Goal: Task Accomplishment & Management: Manage account settings

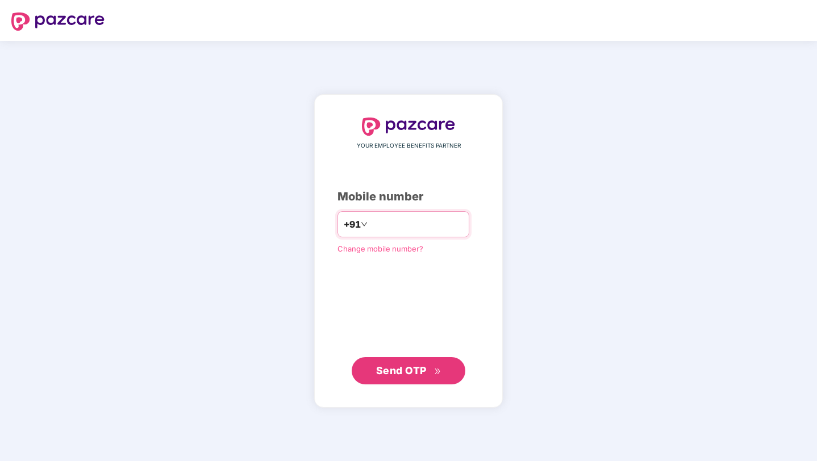
click at [405, 223] on input "number" at bounding box center [416, 224] width 93 height 18
type input "**********"
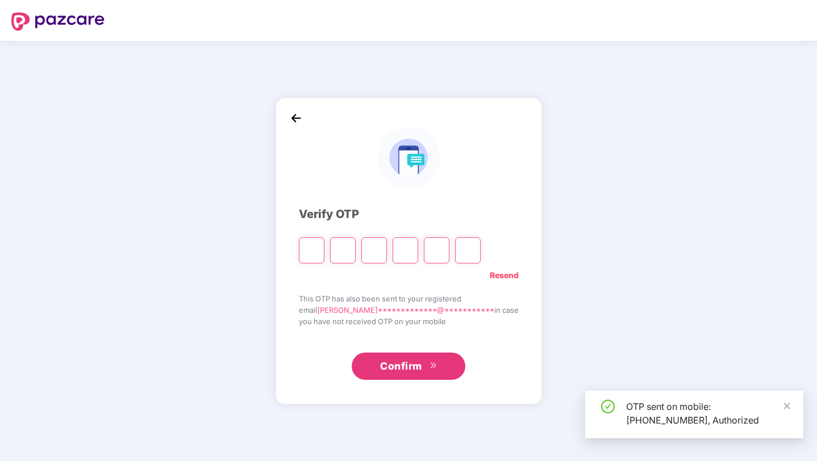
type input "*"
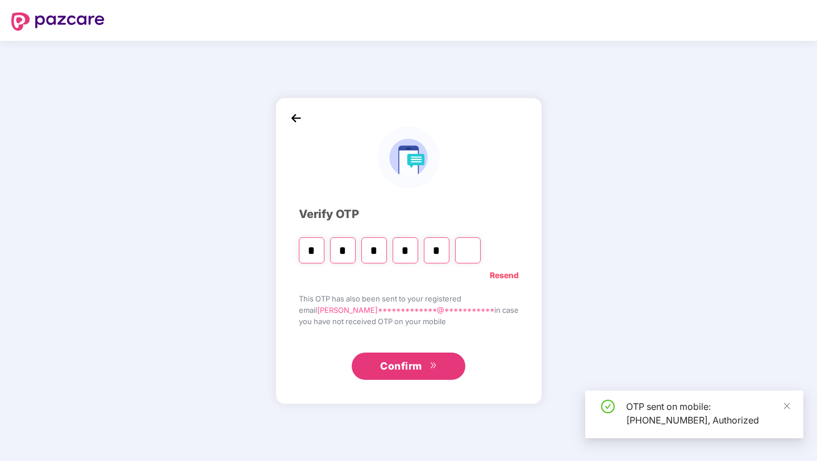
type input "*"
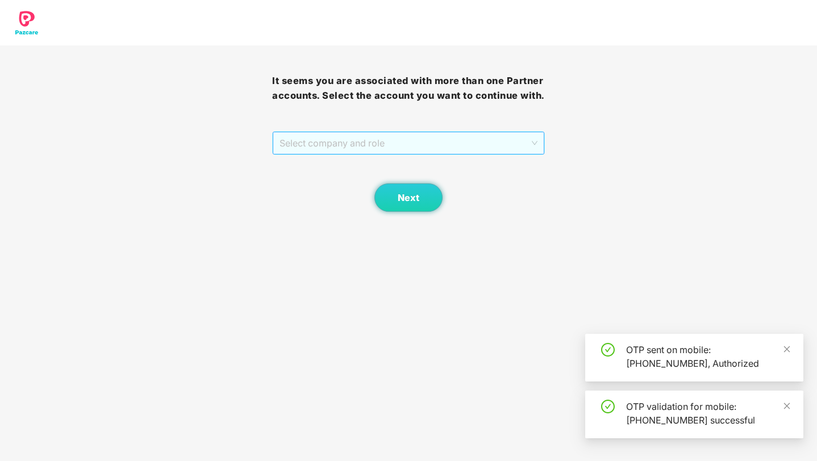
click at [339, 154] on span "Select company and role" at bounding box center [407, 143] width 257 height 22
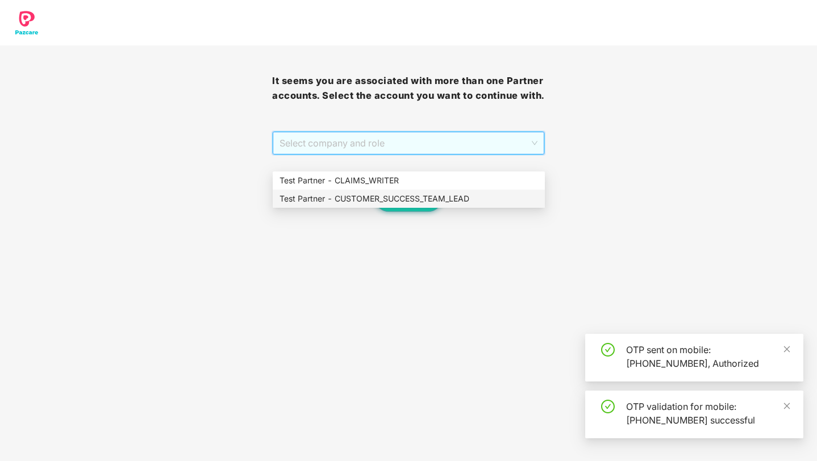
click at [355, 194] on div "Test Partner - CUSTOMER_SUCCESS_TEAM_LEAD" at bounding box center [408, 198] width 258 height 12
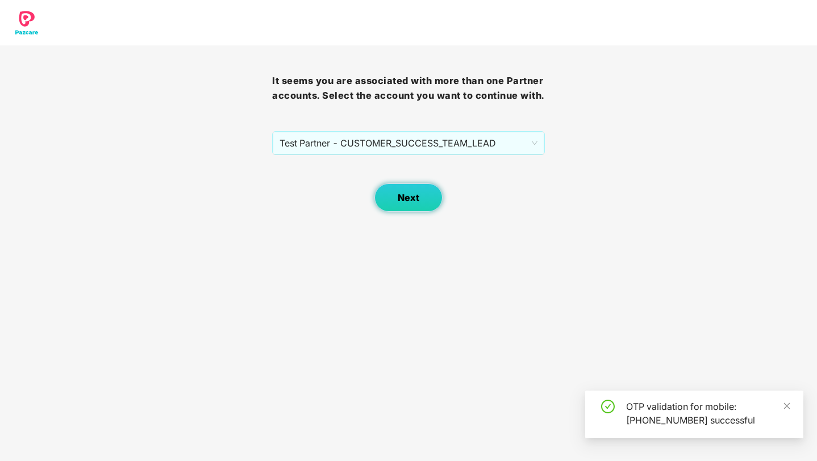
click at [401, 203] on span "Next" at bounding box center [408, 197] width 22 height 11
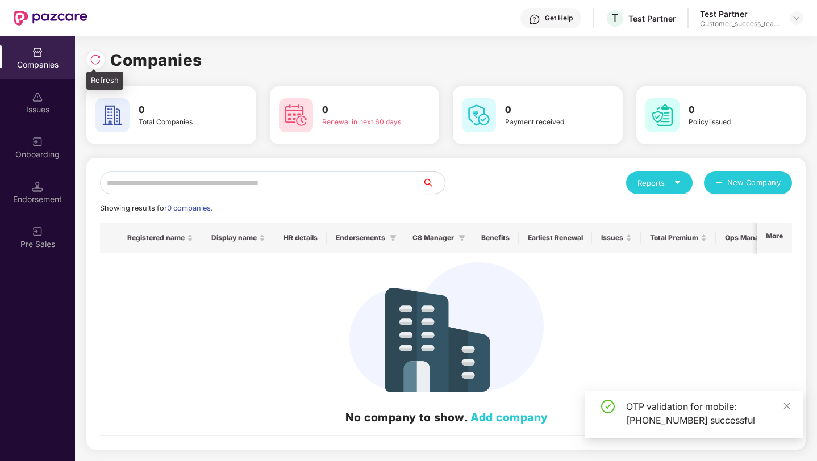
click at [95, 61] on img at bounding box center [95, 59] width 11 height 11
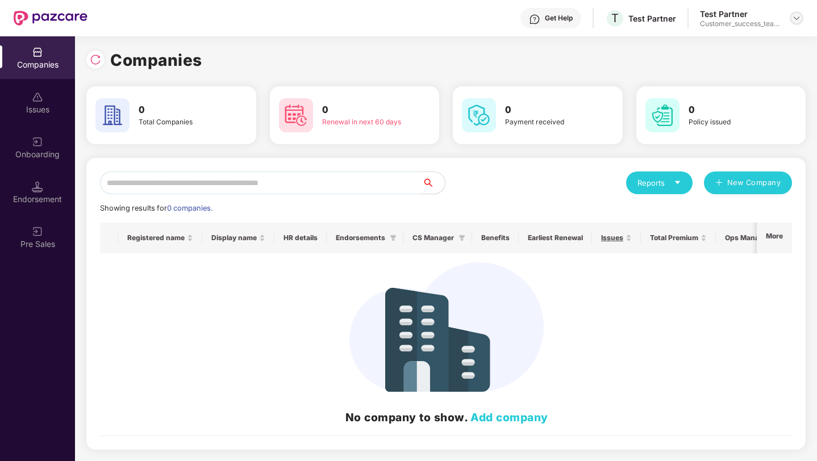
click at [797, 22] on img at bounding box center [796, 18] width 9 height 9
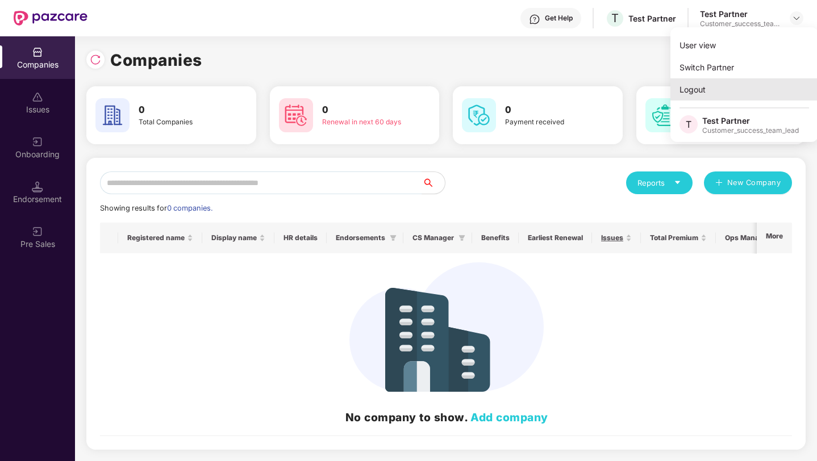
click at [714, 85] on div "Logout" at bounding box center [744, 89] width 148 height 22
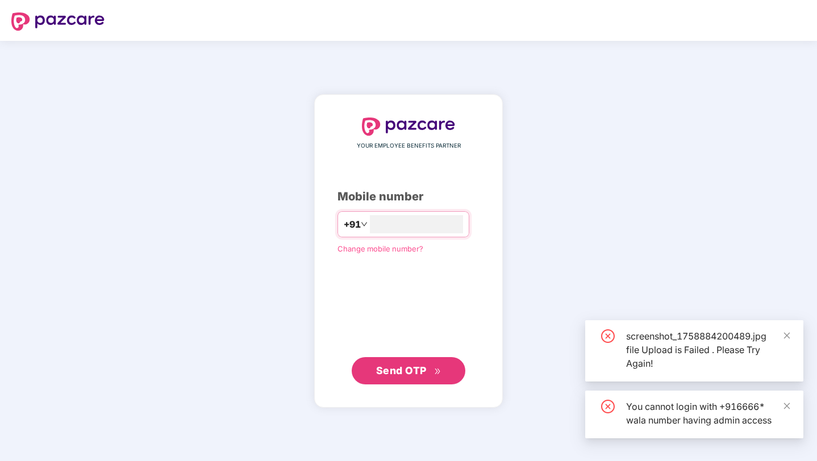
type input "*"
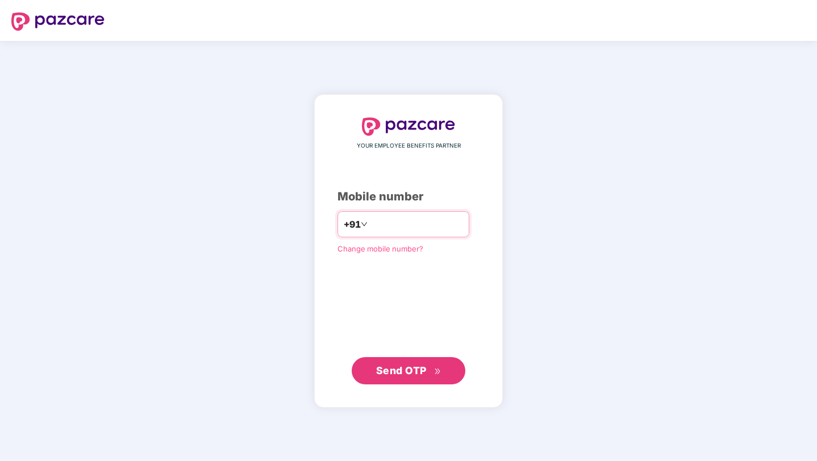
click at [448, 228] on input "number" at bounding box center [416, 224] width 93 height 18
paste input "**********"
type input "**********"
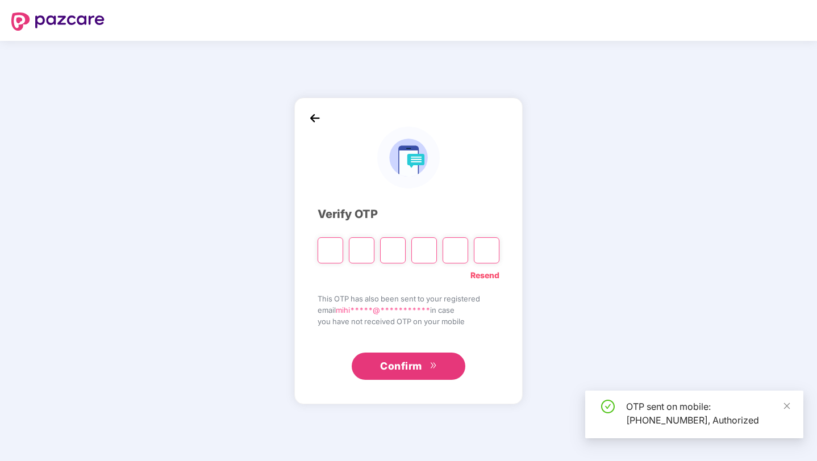
type input "*"
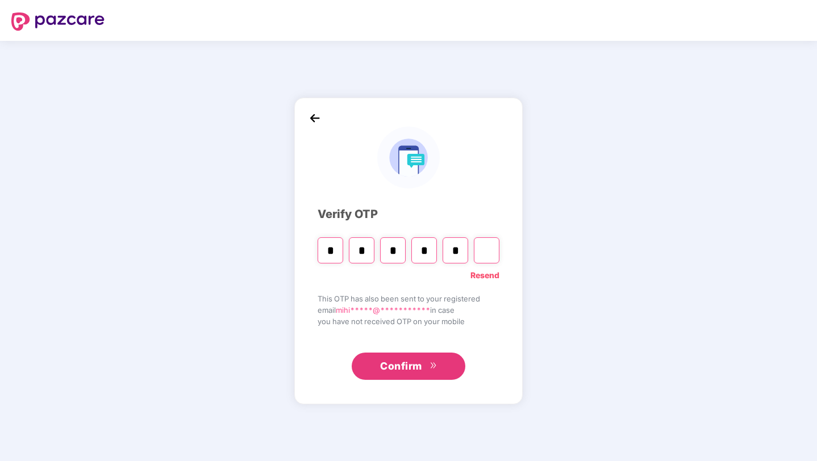
type input "*"
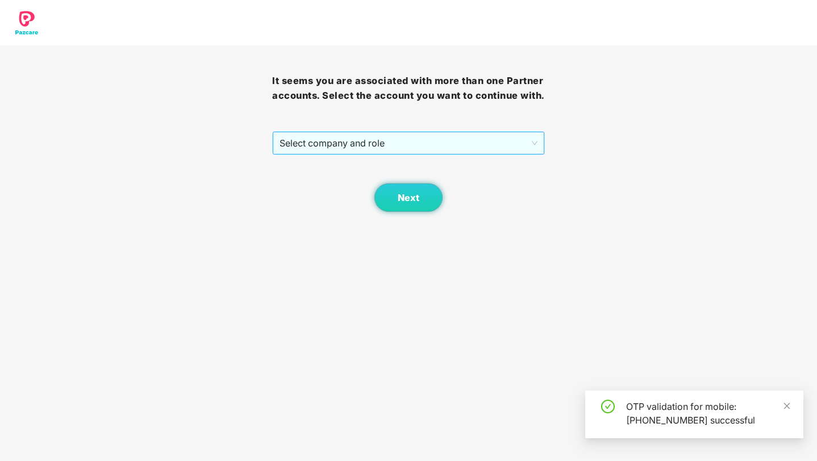
click at [400, 149] on span "Select company and role" at bounding box center [407, 143] width 257 height 22
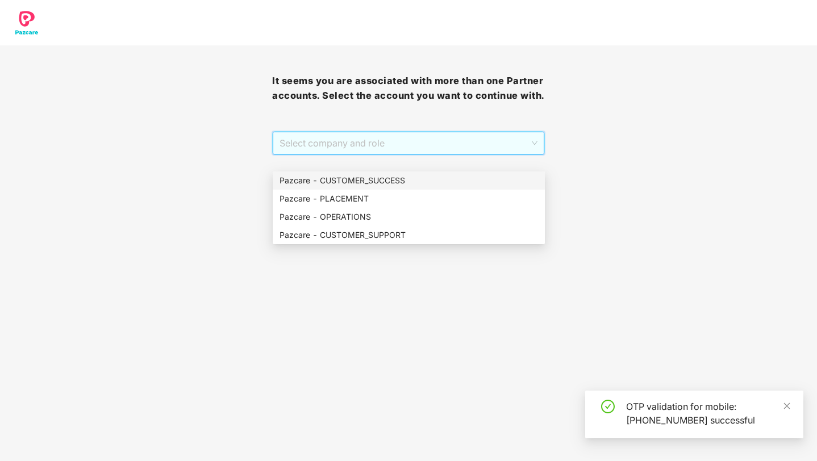
click at [388, 174] on div "Pazcare - CUSTOMER_SUCCESS" at bounding box center [409, 180] width 272 height 18
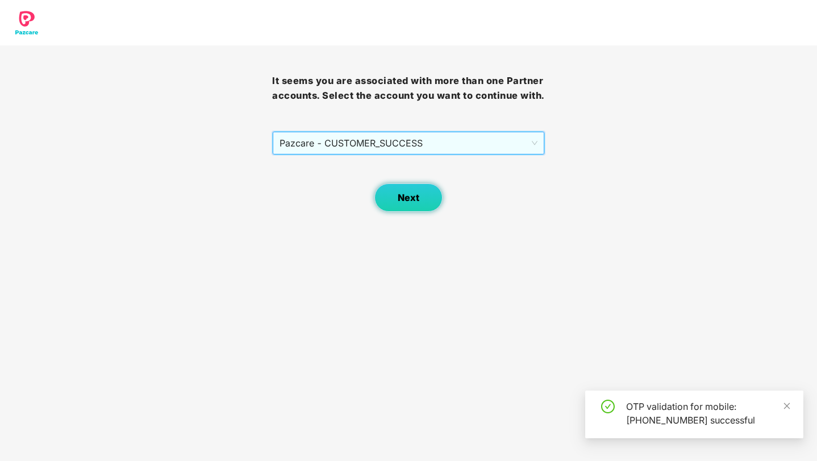
click at [390, 199] on button "Next" at bounding box center [408, 197] width 68 height 28
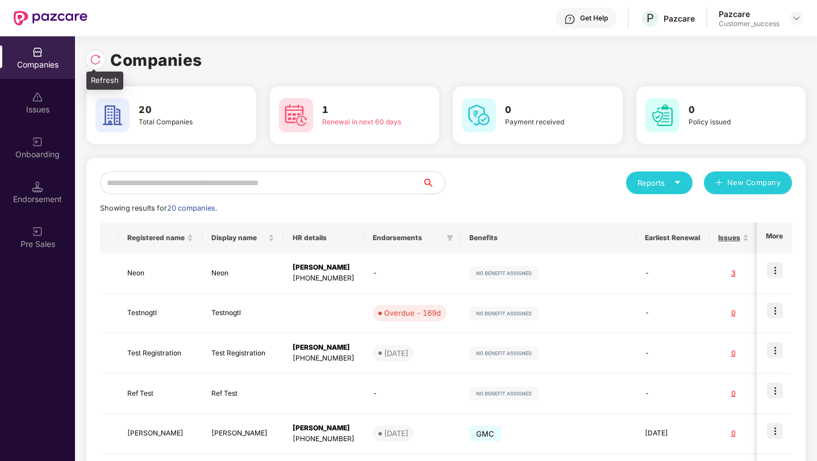
click at [97, 62] on img at bounding box center [95, 59] width 11 height 11
click at [241, 192] on input "text" at bounding box center [261, 182] width 322 height 23
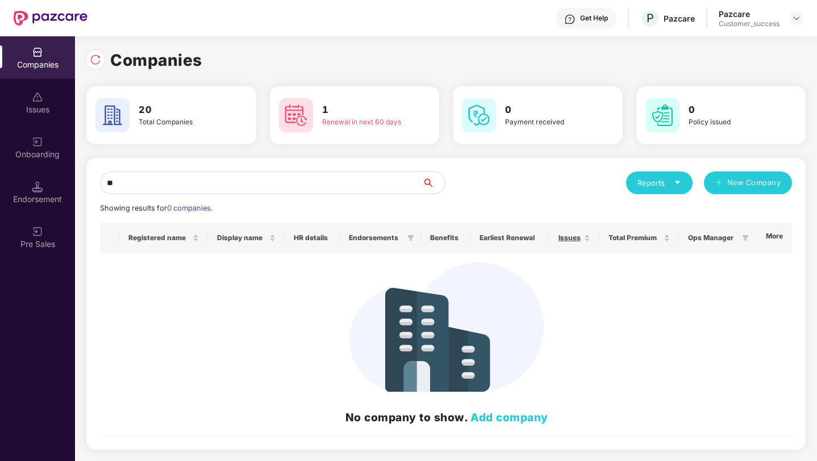
type input "*"
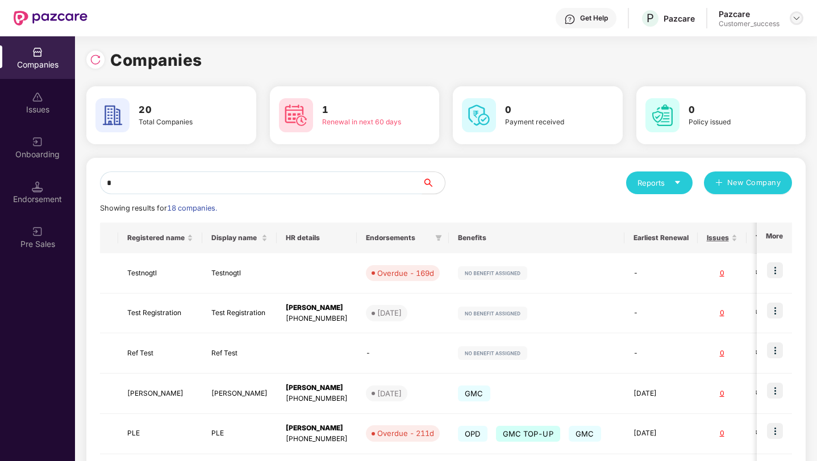
type input "*"
click at [799, 19] on img at bounding box center [796, 18] width 9 height 9
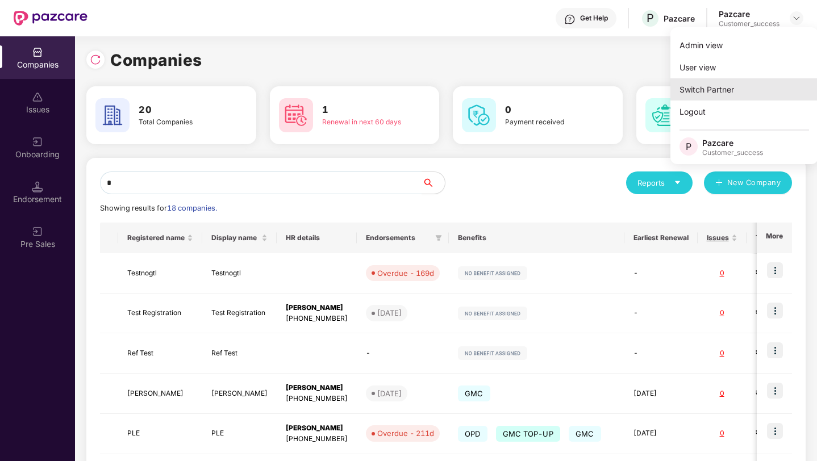
click at [731, 93] on div "Switch Partner" at bounding box center [744, 89] width 148 height 22
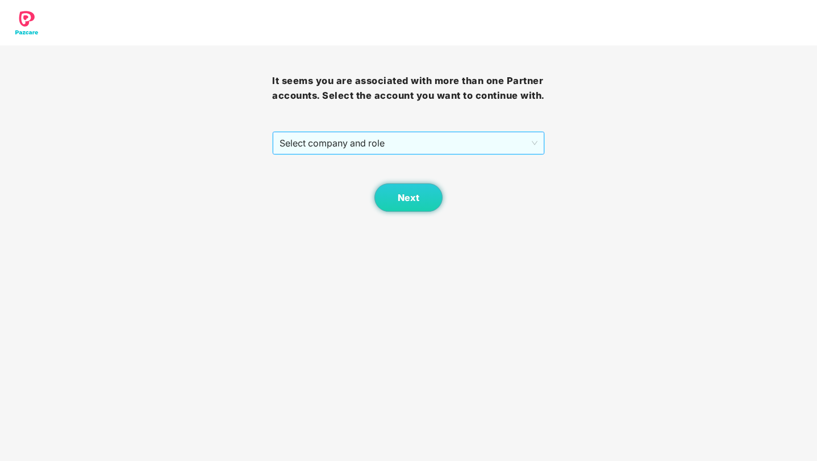
click at [445, 154] on span "Select company and role" at bounding box center [407, 143] width 257 height 22
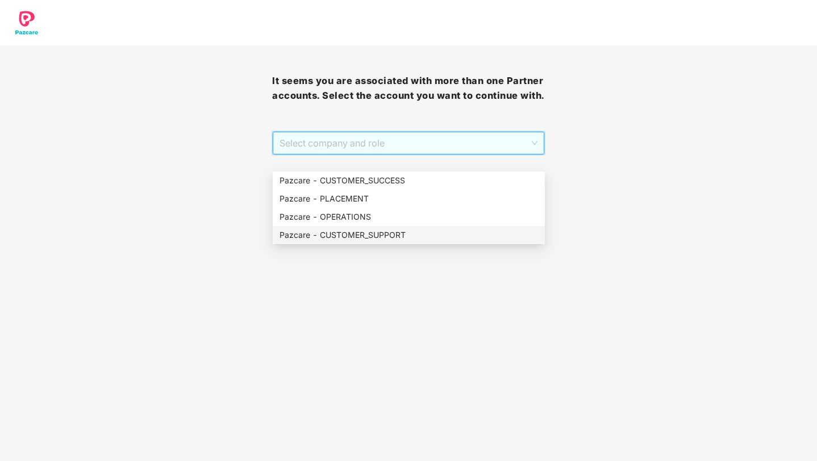
click at [390, 154] on div "Select company and role" at bounding box center [408, 143] width 271 height 23
click at [370, 202] on div "Pazcare - PLACEMENT" at bounding box center [408, 198] width 258 height 12
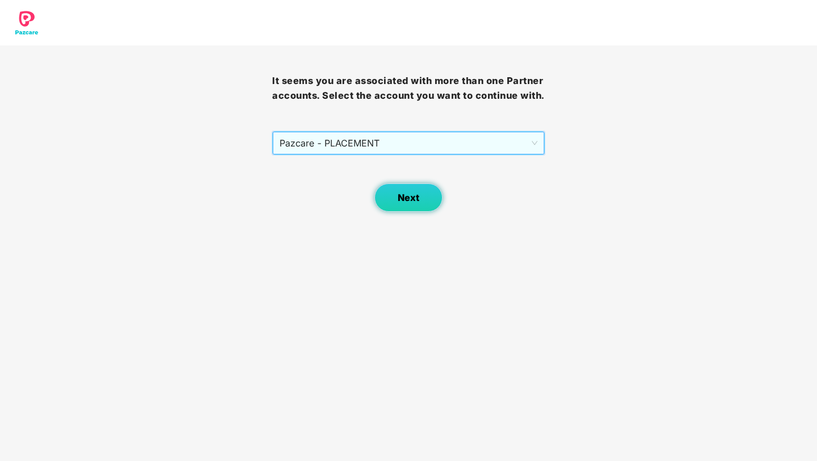
click at [391, 201] on button "Next" at bounding box center [408, 197] width 68 height 28
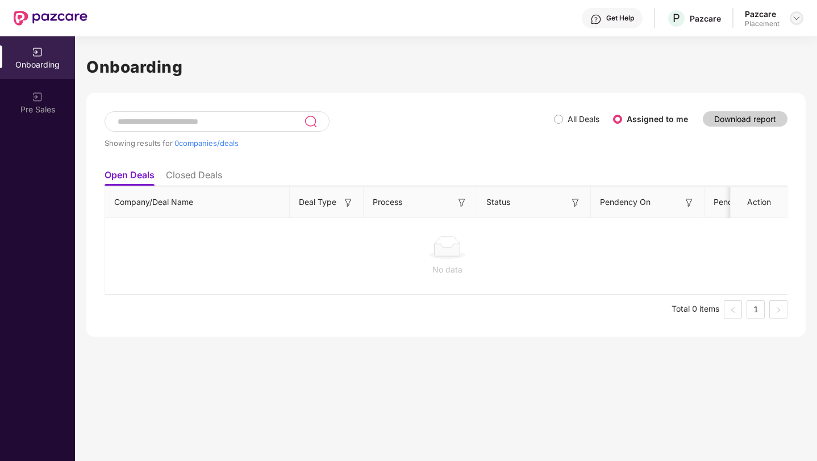
click at [794, 14] on img at bounding box center [796, 18] width 9 height 9
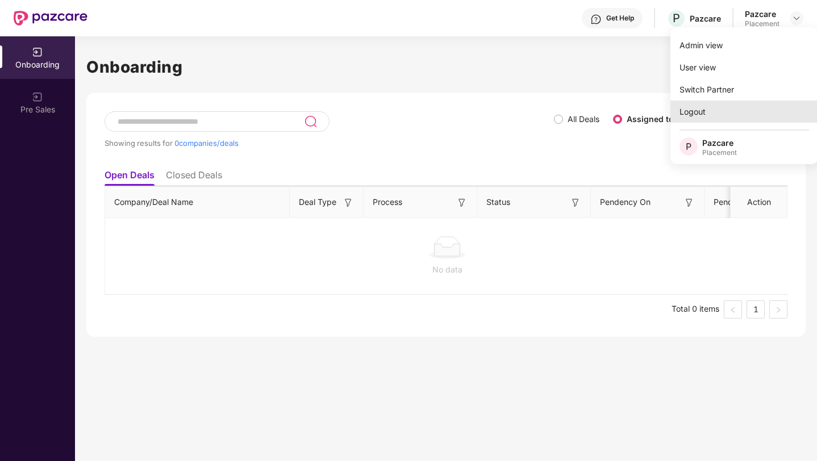
click at [688, 114] on div "Logout" at bounding box center [744, 112] width 148 height 22
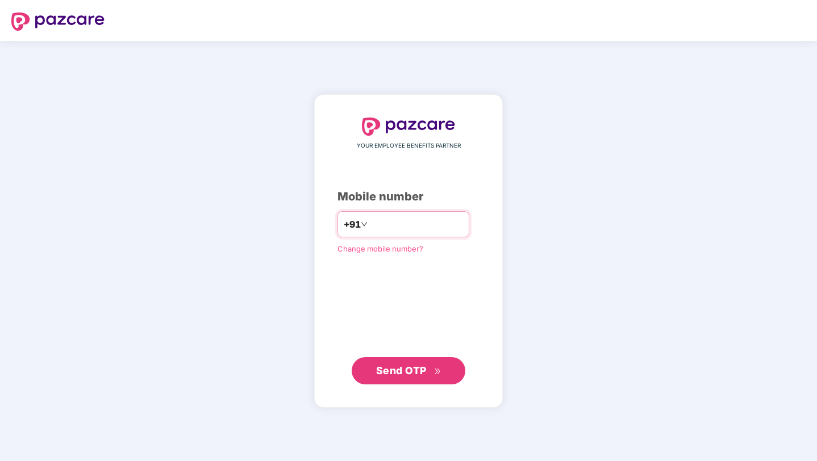
click at [386, 216] on input "number" at bounding box center [416, 224] width 93 height 18
type input "**********"
click at [405, 370] on span "Send OTP" at bounding box center [401, 371] width 51 height 12
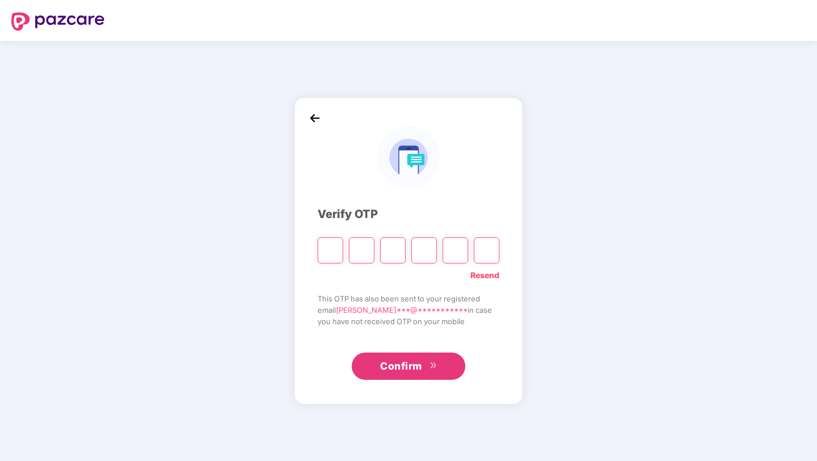
paste input "*"
type input "*"
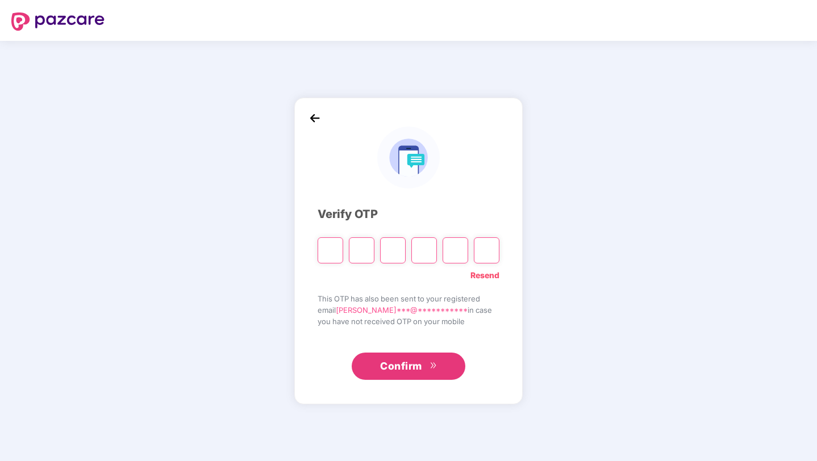
type input "*"
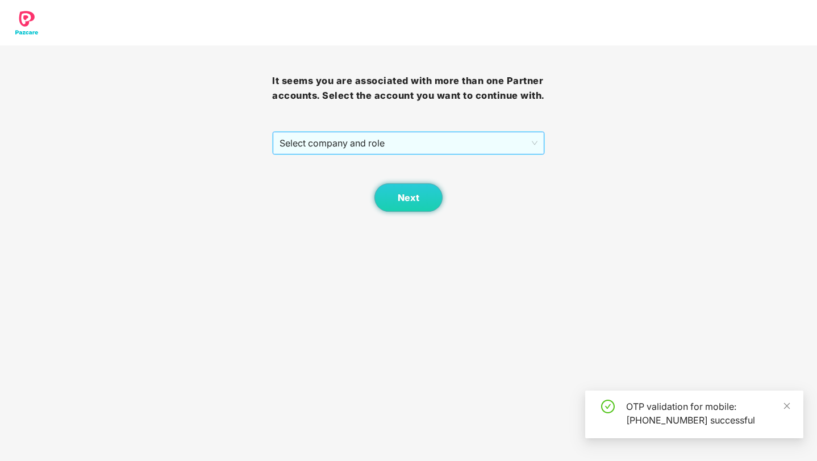
click at [353, 154] on span "Select company and role" at bounding box center [407, 143] width 257 height 22
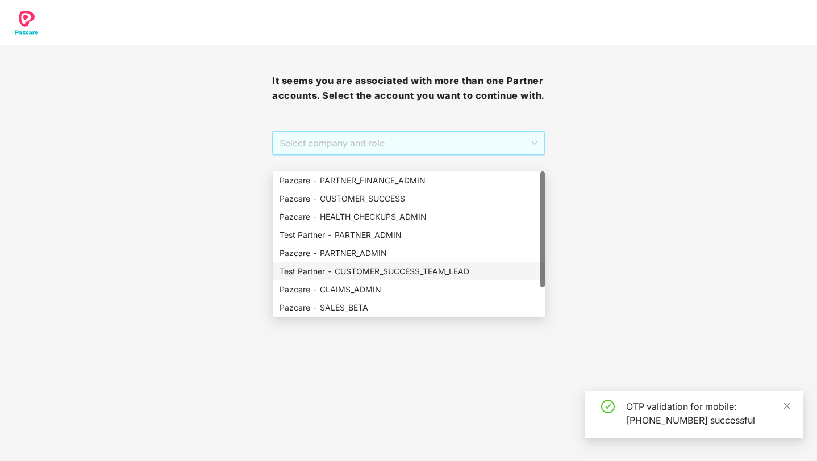
click at [401, 269] on div "Test Partner - CUSTOMER_SUCCESS_TEAM_LEAD" at bounding box center [408, 271] width 258 height 12
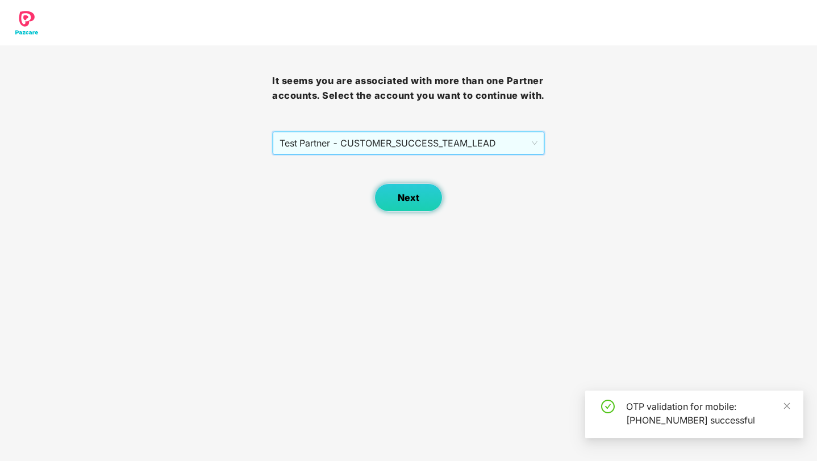
click at [399, 212] on button "Next" at bounding box center [408, 197] width 68 height 28
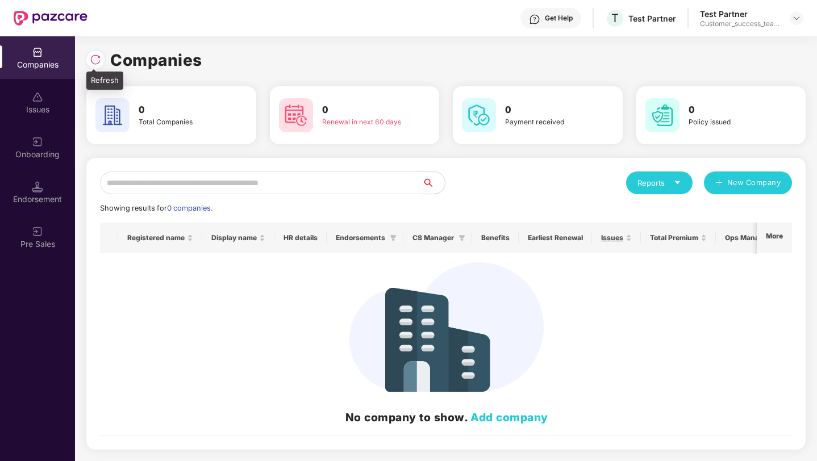
click at [95, 56] on img at bounding box center [95, 59] width 11 height 11
click at [96, 61] on img at bounding box center [95, 59] width 11 height 11
click at [797, 18] on img at bounding box center [796, 18] width 9 height 9
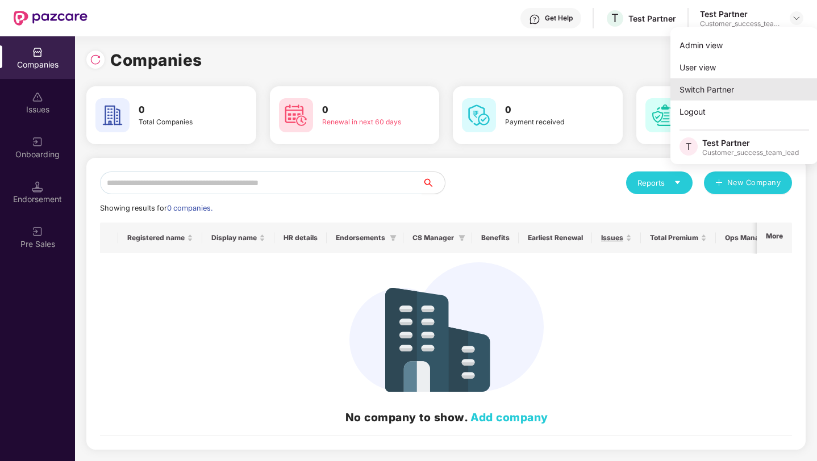
click at [711, 81] on div "Switch Partner" at bounding box center [744, 89] width 148 height 22
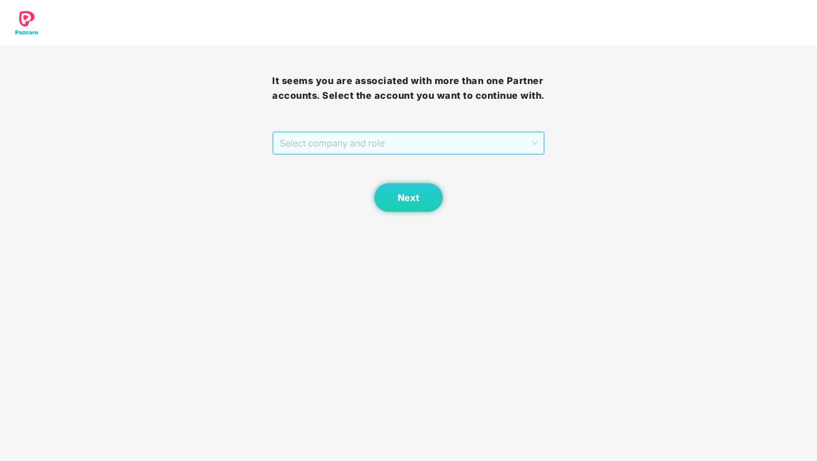
click at [425, 154] on span "Select company and role" at bounding box center [407, 143] width 257 height 22
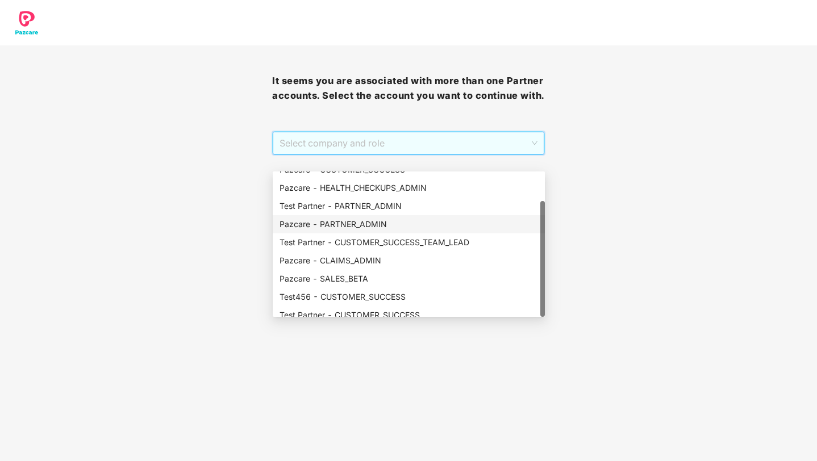
scroll to position [36, 0]
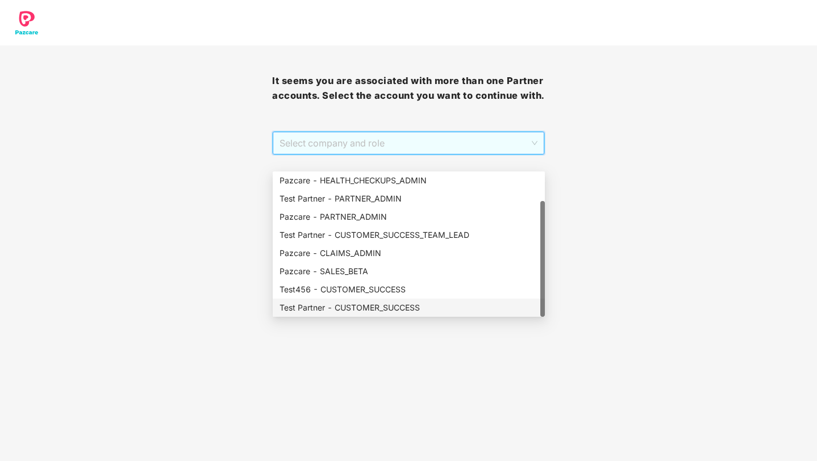
click at [379, 308] on div "Test Partner - CUSTOMER_SUCCESS" at bounding box center [408, 308] width 258 height 12
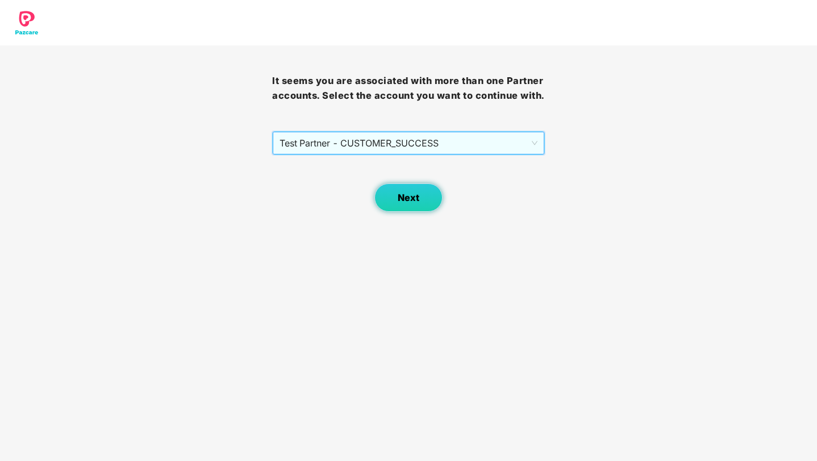
click at [409, 203] on span "Next" at bounding box center [408, 197] width 22 height 11
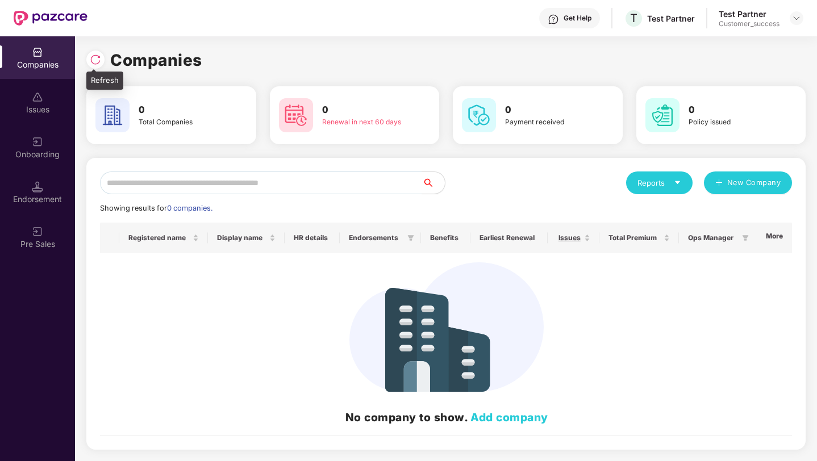
click at [100, 57] on img at bounding box center [95, 59] width 11 height 11
click at [96, 61] on img at bounding box center [95, 59] width 11 height 11
click at [796, 17] on img at bounding box center [796, 18] width 9 height 9
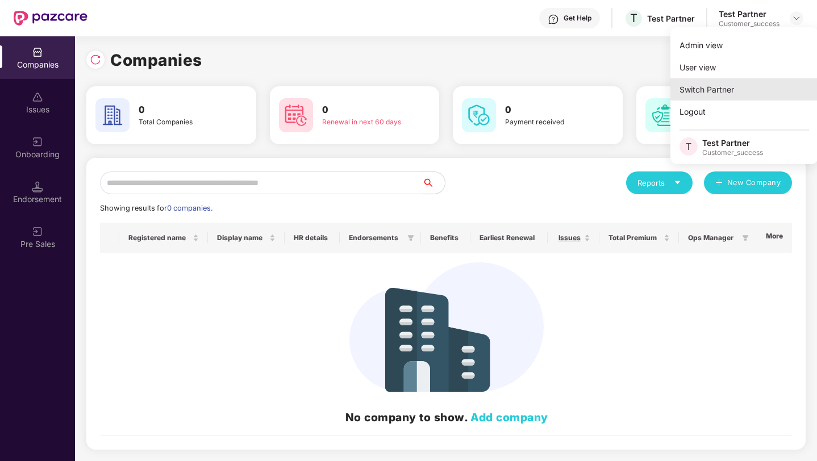
click at [712, 91] on div "Switch Partner" at bounding box center [744, 89] width 148 height 22
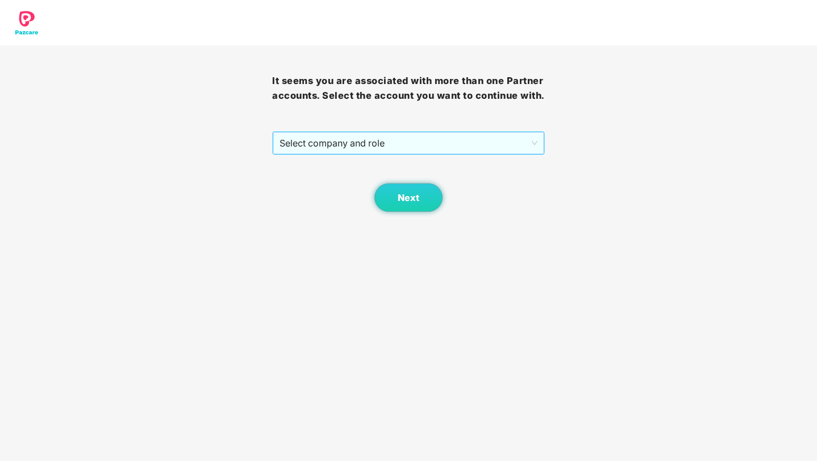
click at [365, 154] on span "Select company and role" at bounding box center [407, 143] width 257 height 22
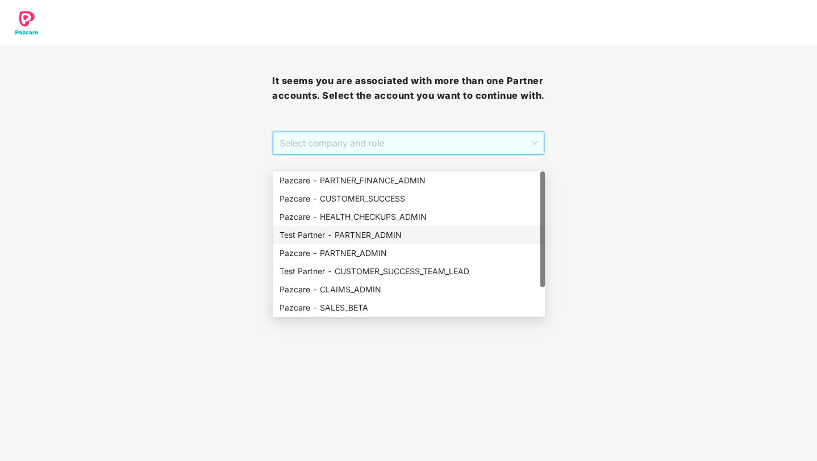
click at [383, 237] on div "Test Partner - PARTNER_ADMIN" at bounding box center [408, 235] width 258 height 12
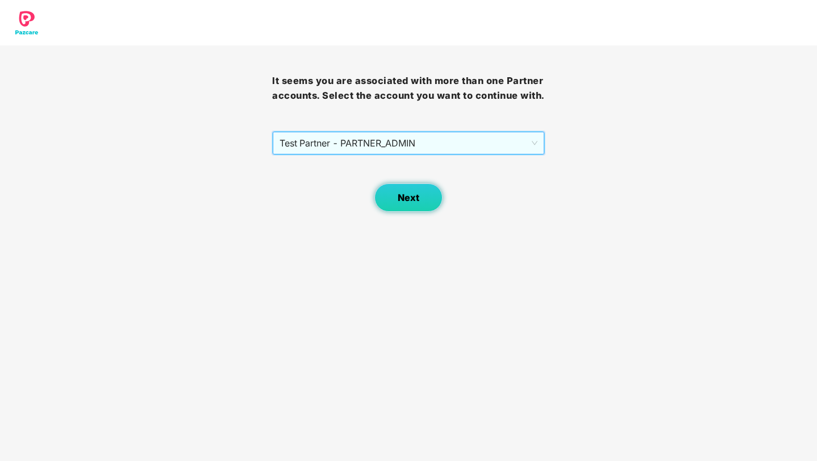
click at [401, 203] on span "Next" at bounding box center [408, 197] width 22 height 11
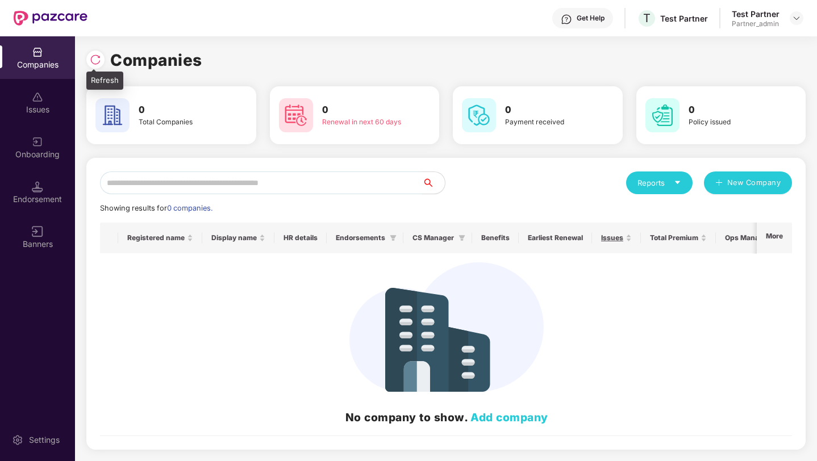
click at [99, 63] on img at bounding box center [95, 59] width 11 height 11
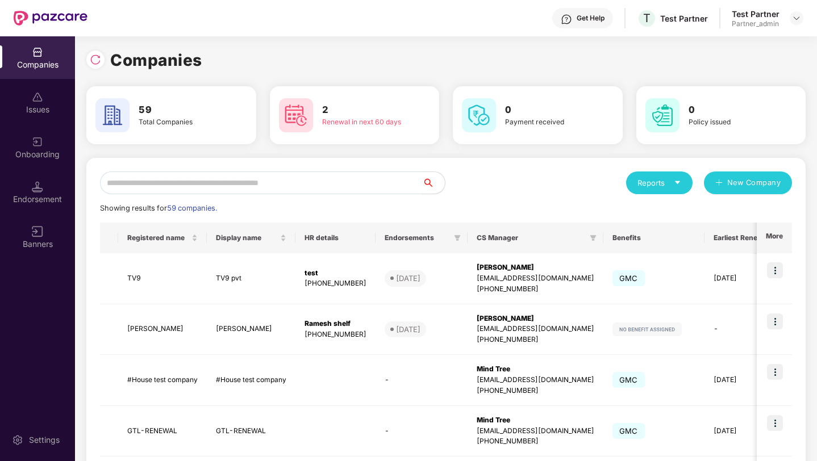
click at [262, 189] on input "text" at bounding box center [261, 182] width 322 height 23
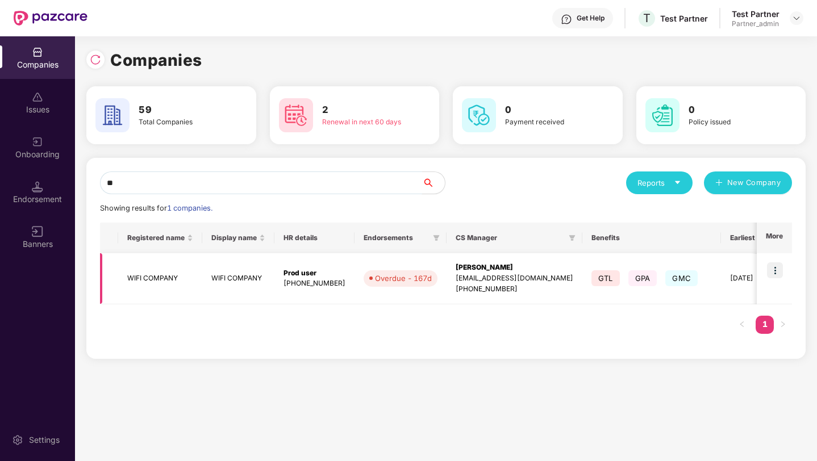
type input "*"
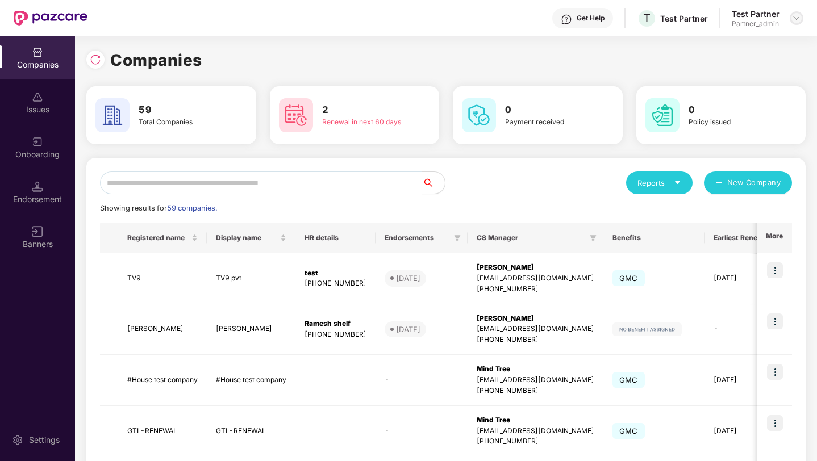
click at [796, 20] on img at bounding box center [796, 18] width 9 height 9
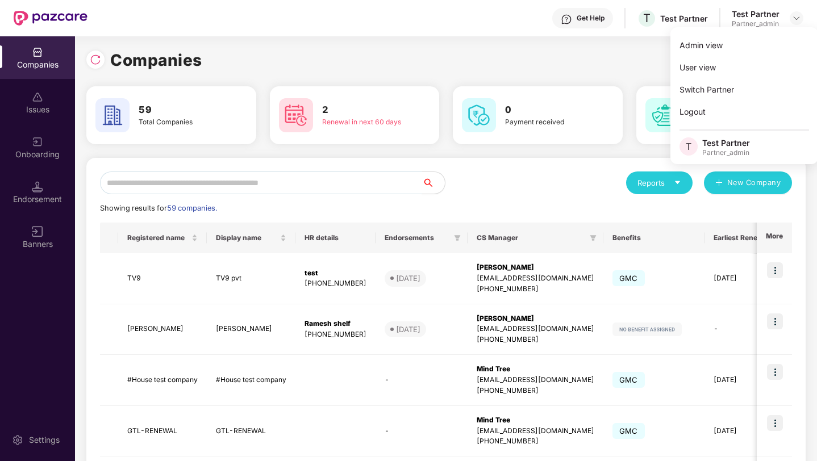
click at [339, 186] on input "text" at bounding box center [261, 182] width 322 height 23
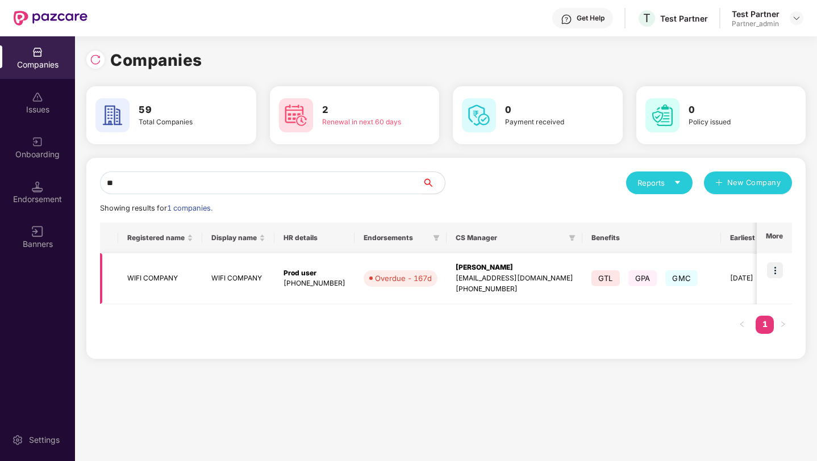
type input "**"
drag, startPoint x: 513, startPoint y: 292, endPoint x: 466, endPoint y: 292, distance: 47.7
click at [466, 292] on div "[PHONE_NUMBER]" at bounding box center [514, 289] width 118 height 11
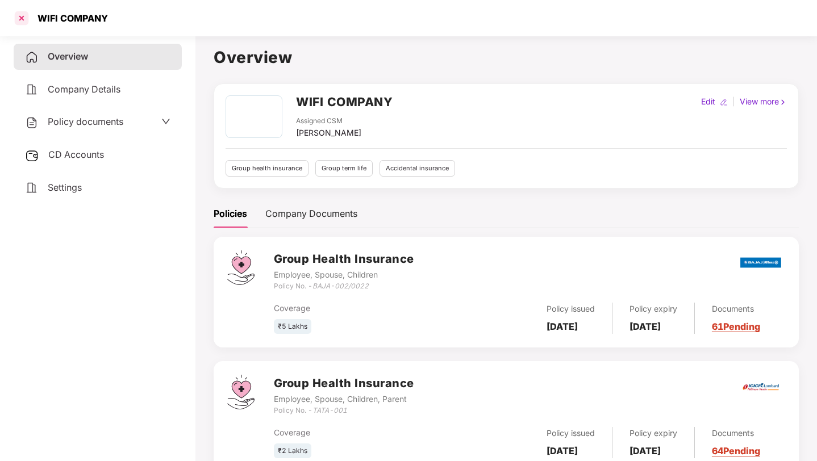
click at [22, 17] on div at bounding box center [21, 18] width 18 height 18
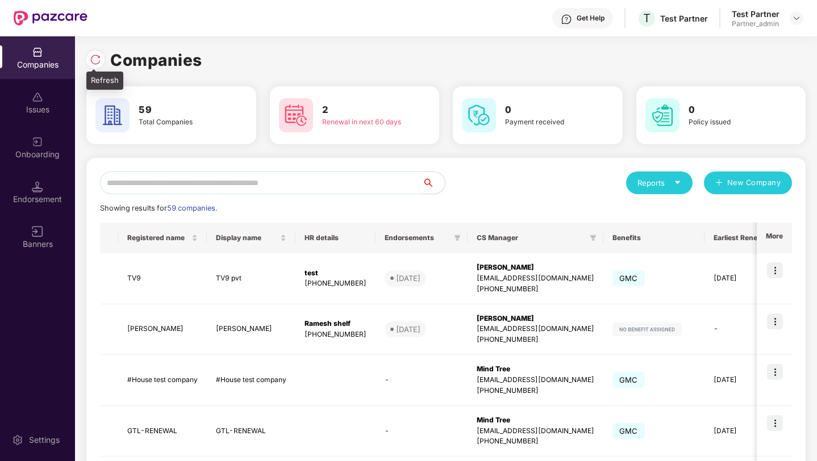
click at [94, 58] on img at bounding box center [95, 59] width 11 height 11
click at [94, 64] on img at bounding box center [95, 59] width 11 height 11
click at [795, 15] on img at bounding box center [796, 18] width 9 height 9
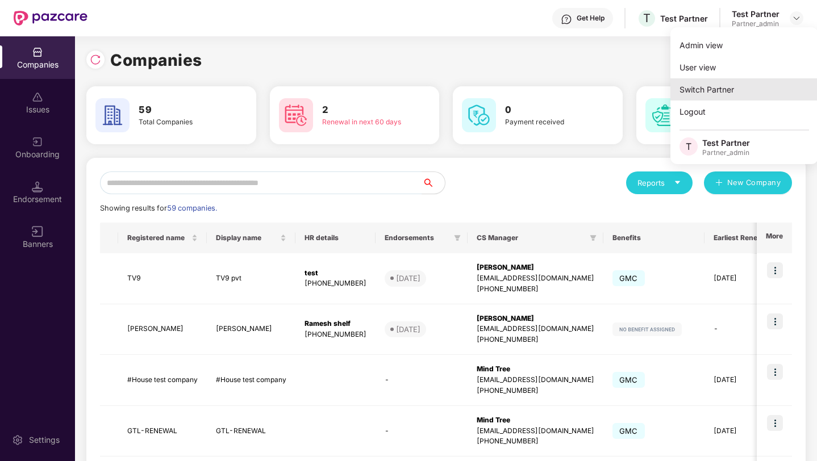
click at [710, 84] on div "Switch Partner" at bounding box center [744, 89] width 148 height 22
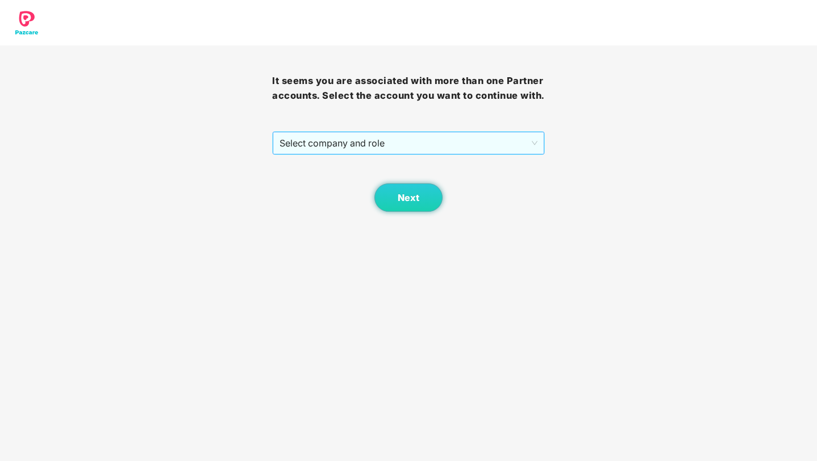
click at [432, 145] on div "Select company and role" at bounding box center [408, 143] width 272 height 24
click at [426, 154] on span "Select company and role" at bounding box center [407, 143] width 257 height 22
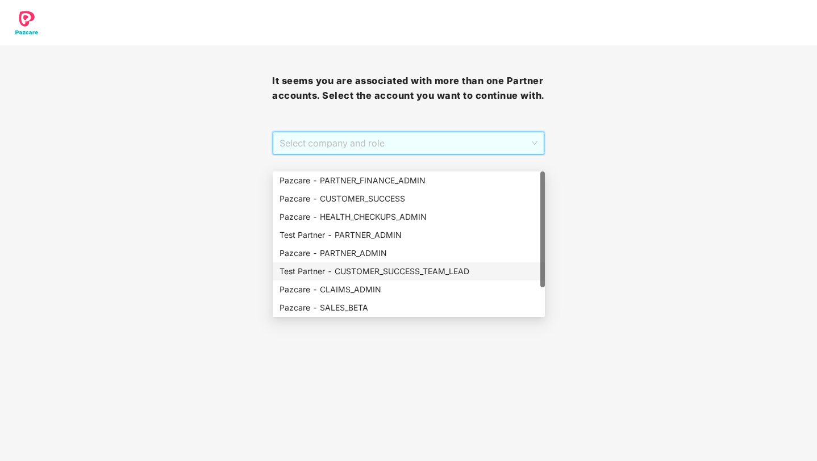
click at [430, 278] on div "Test Partner - CUSTOMER_SUCCESS_TEAM_LEAD" at bounding box center [409, 271] width 272 height 18
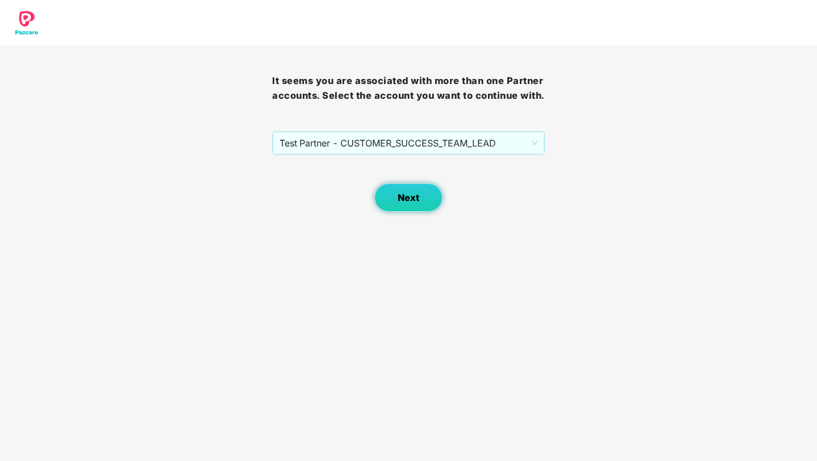
click at [426, 212] on button "Next" at bounding box center [408, 197] width 68 height 28
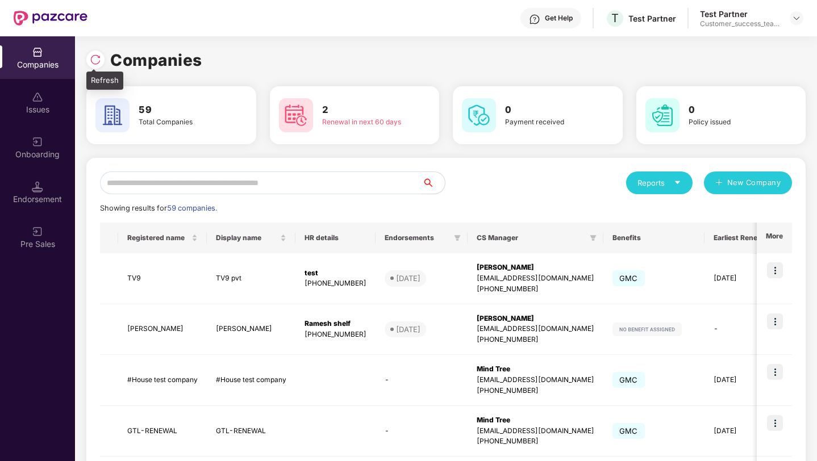
click at [96, 61] on img at bounding box center [95, 59] width 11 height 11
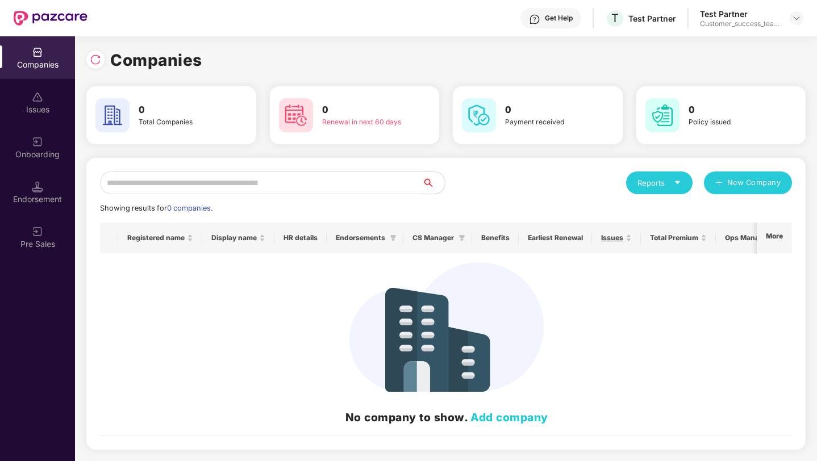
click at [96, 61] on img at bounding box center [95, 59] width 11 height 11
click at [796, 19] on img at bounding box center [796, 18] width 9 height 9
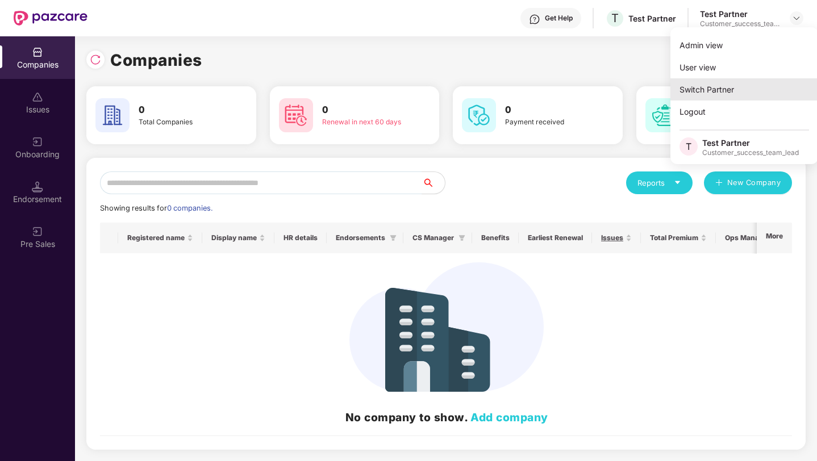
click at [725, 81] on div "Switch Partner" at bounding box center [744, 89] width 148 height 22
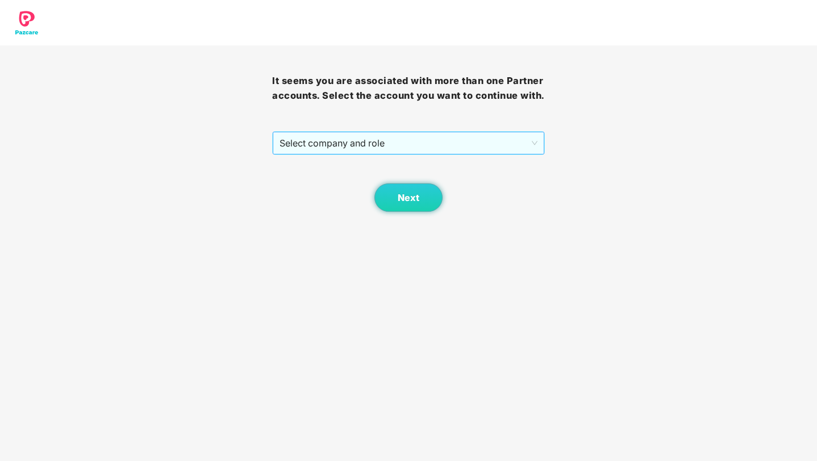
click at [457, 154] on span "Select company and role" at bounding box center [407, 143] width 257 height 22
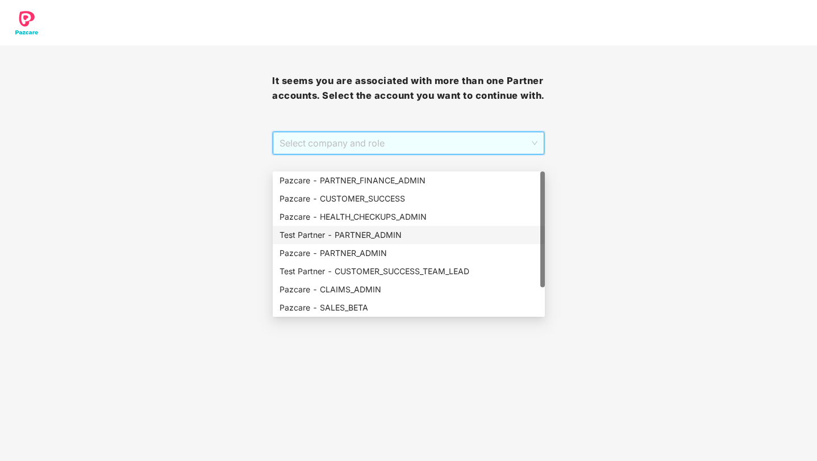
click at [376, 239] on div "Test Partner - PARTNER_ADMIN" at bounding box center [408, 235] width 258 height 12
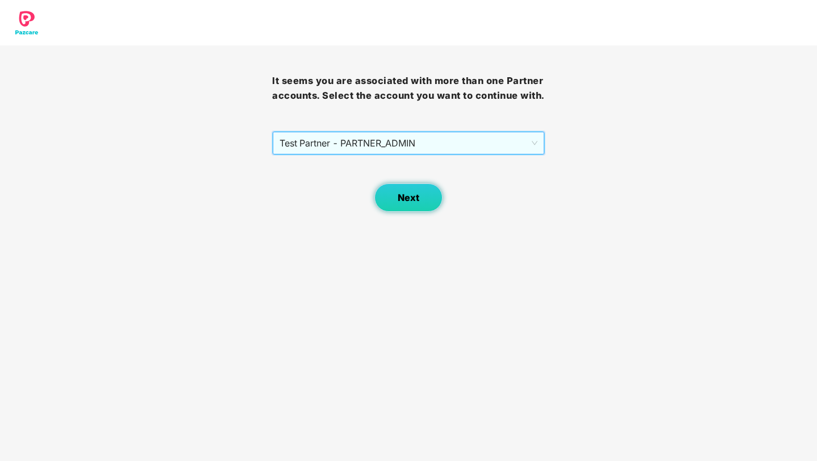
click at [394, 212] on button "Next" at bounding box center [408, 197] width 68 height 28
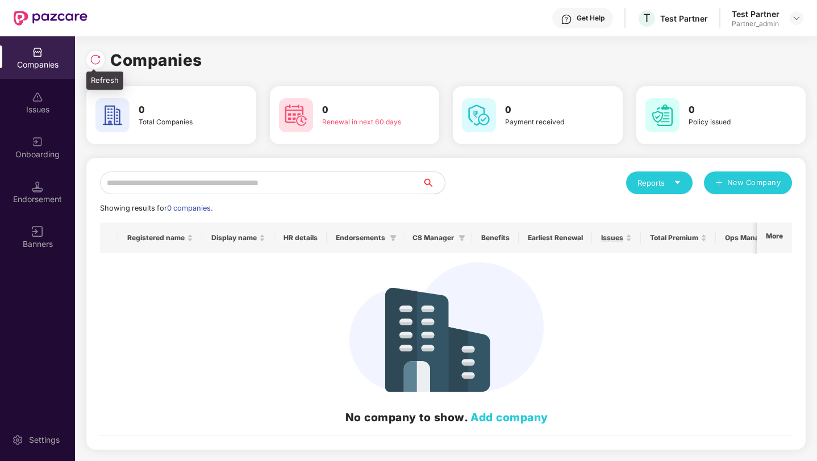
click at [97, 63] on img at bounding box center [95, 59] width 11 height 11
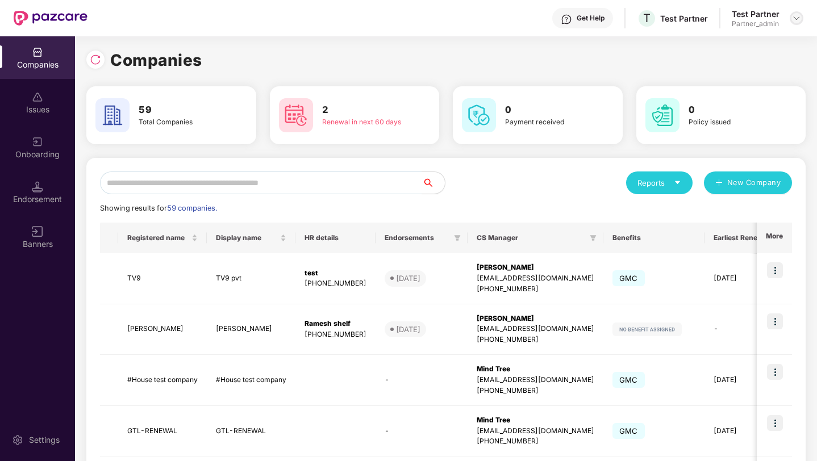
click at [796, 16] on img at bounding box center [796, 18] width 9 height 9
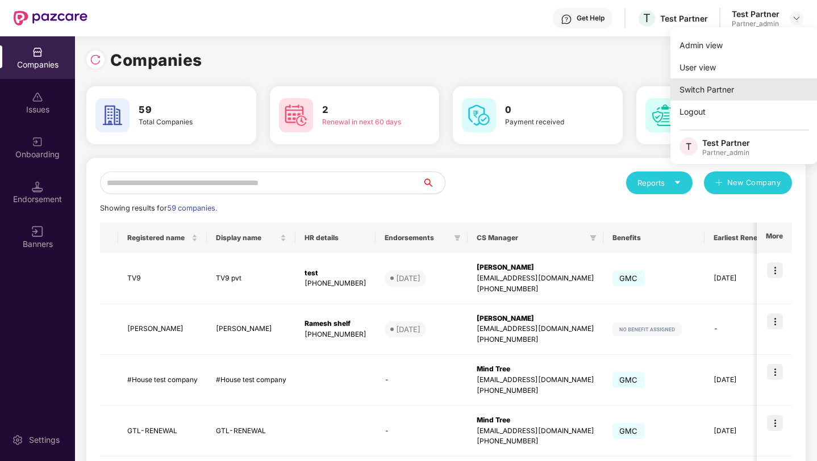
click at [727, 83] on div "Switch Partner" at bounding box center [744, 89] width 148 height 22
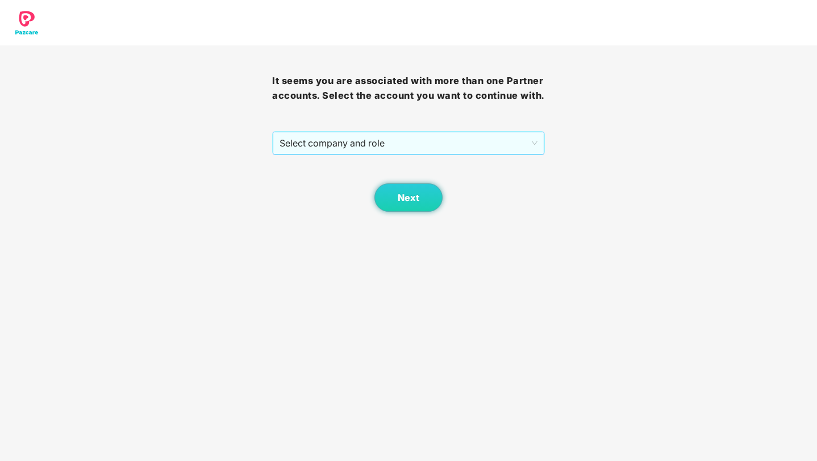
click at [407, 154] on span "Select company and role" at bounding box center [407, 143] width 257 height 22
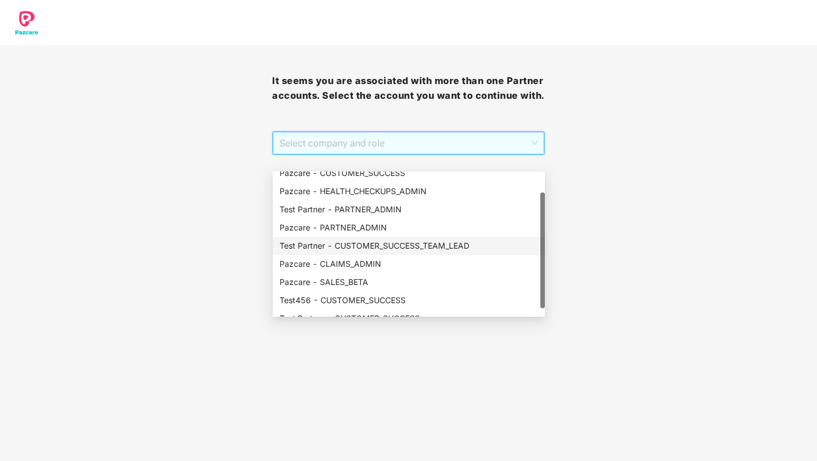
scroll to position [36, 0]
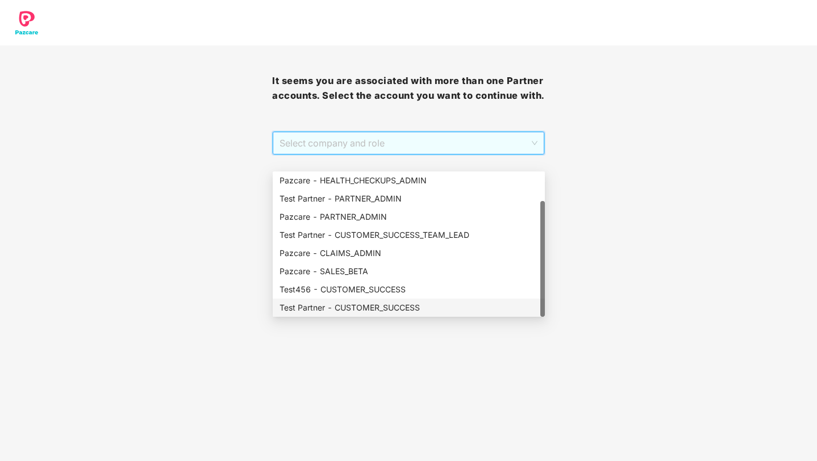
click at [354, 308] on div "Test Partner - CUSTOMER_SUCCESS" at bounding box center [408, 308] width 258 height 12
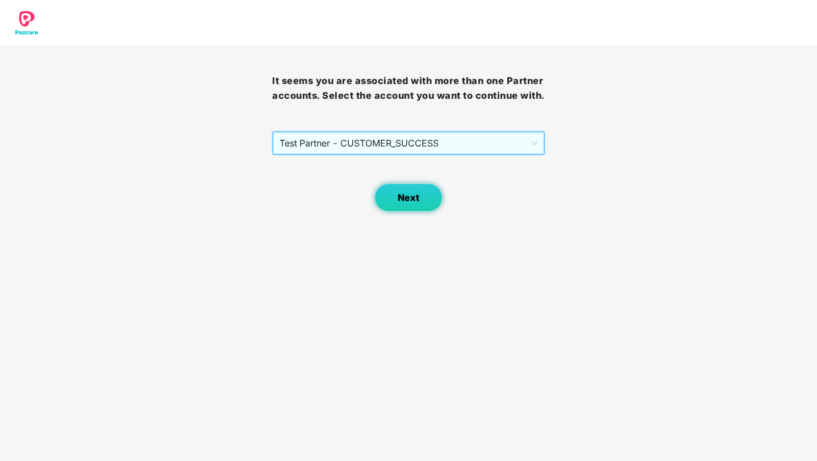
click at [401, 212] on button "Next" at bounding box center [408, 197] width 68 height 28
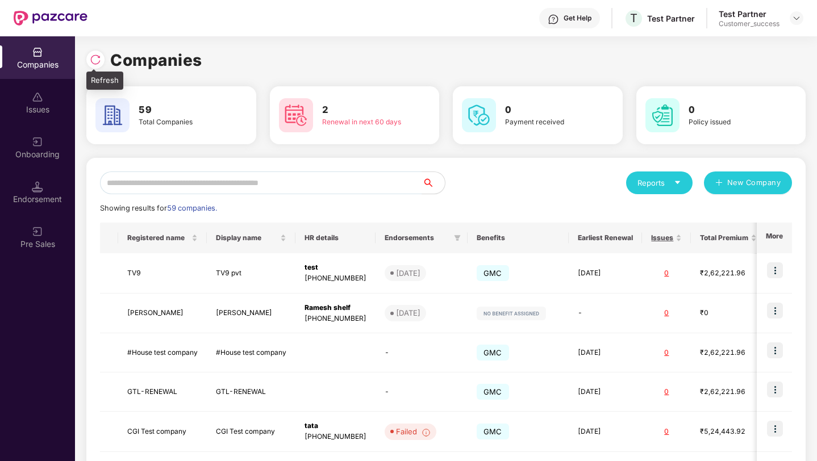
click at [100, 62] on img at bounding box center [95, 59] width 11 height 11
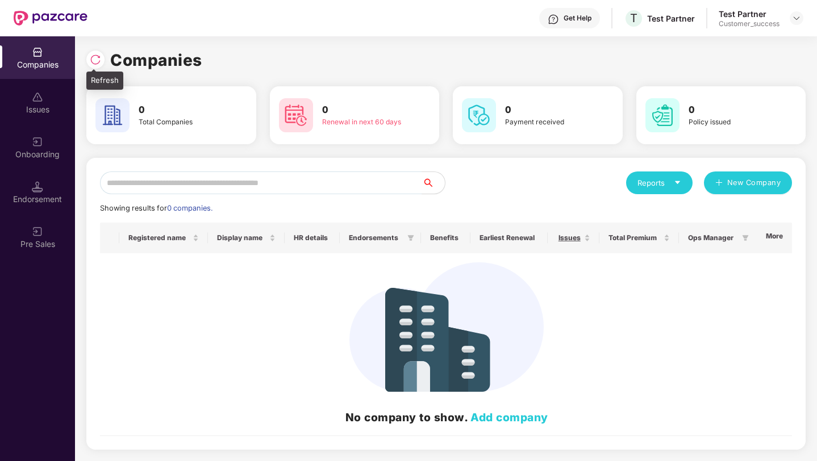
click at [100, 62] on img at bounding box center [95, 59] width 11 height 11
click at [797, 21] on img at bounding box center [796, 18] width 9 height 9
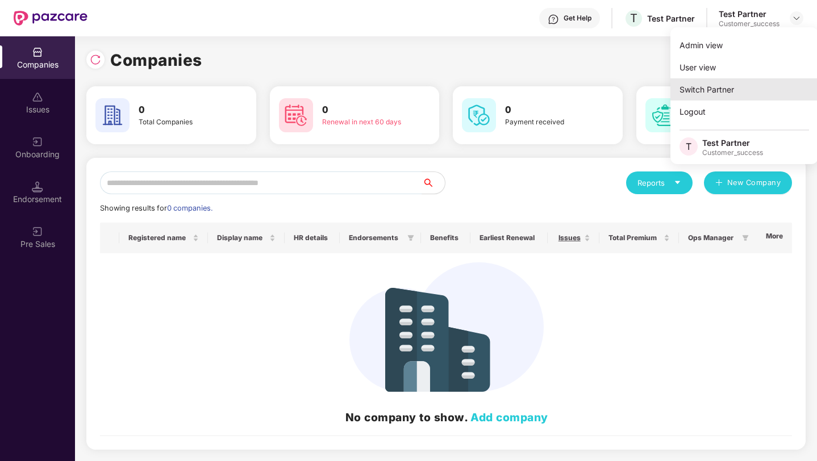
click at [724, 87] on div "Switch Partner" at bounding box center [744, 89] width 148 height 22
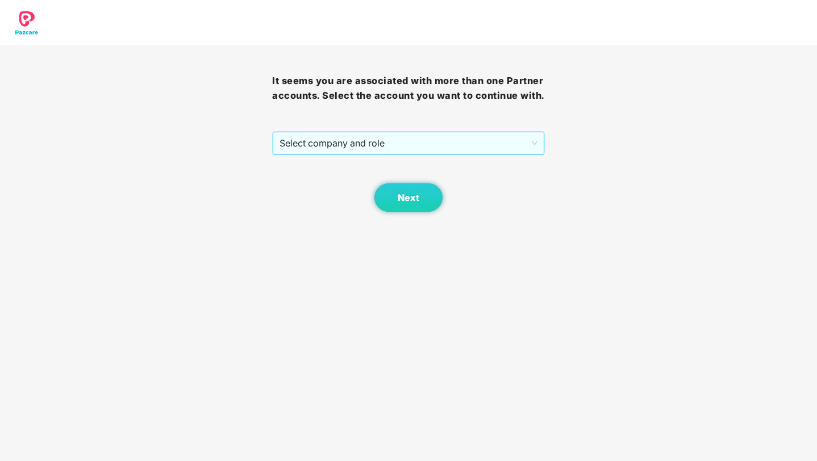
click at [408, 154] on span "Select company and role" at bounding box center [407, 143] width 257 height 22
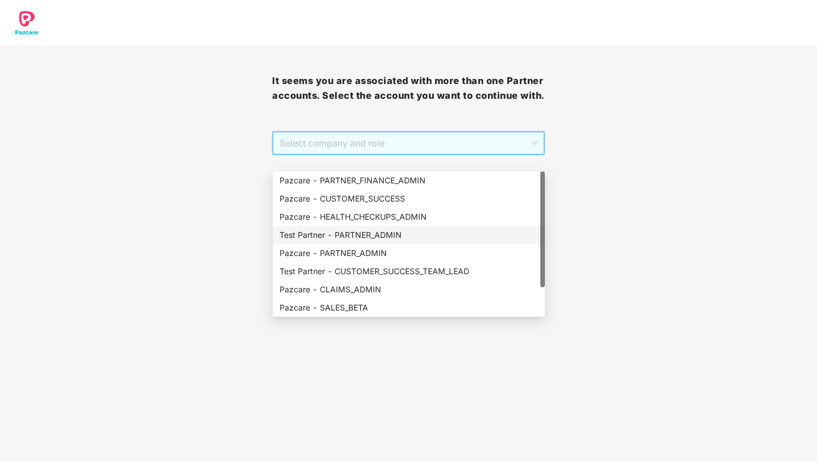
click at [401, 235] on div "Test Partner - PARTNER_ADMIN" at bounding box center [408, 235] width 258 height 12
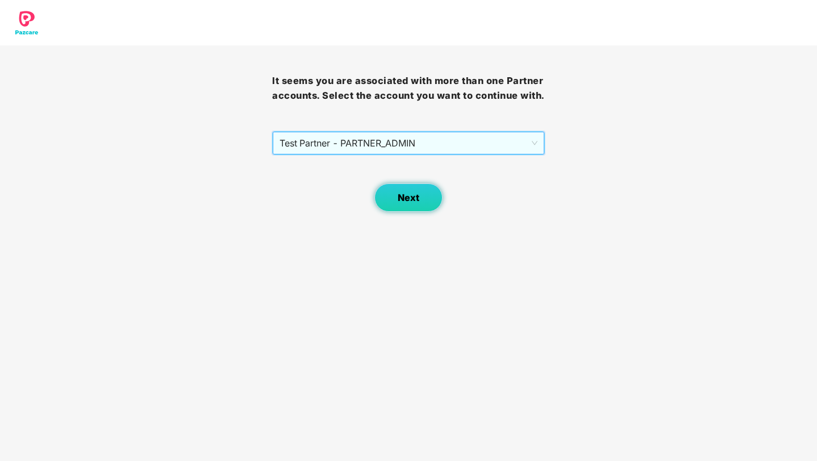
click at [408, 203] on span "Next" at bounding box center [408, 197] width 22 height 11
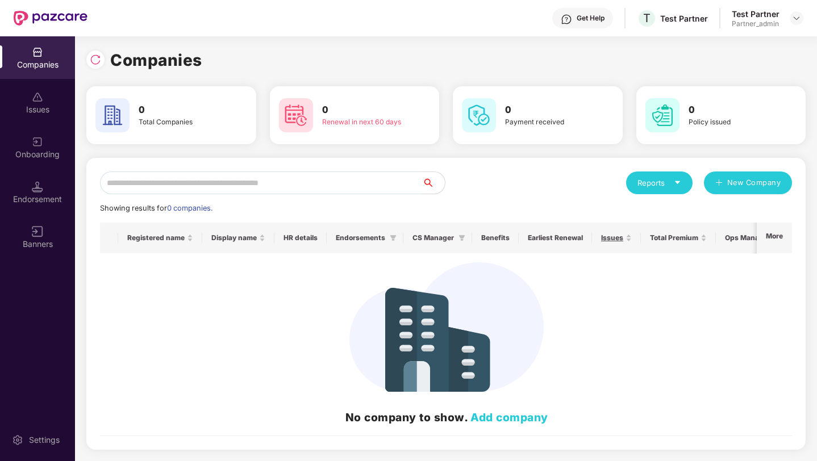
click at [342, 180] on input "text" at bounding box center [261, 182] width 322 height 23
click at [98, 60] on img at bounding box center [95, 59] width 11 height 11
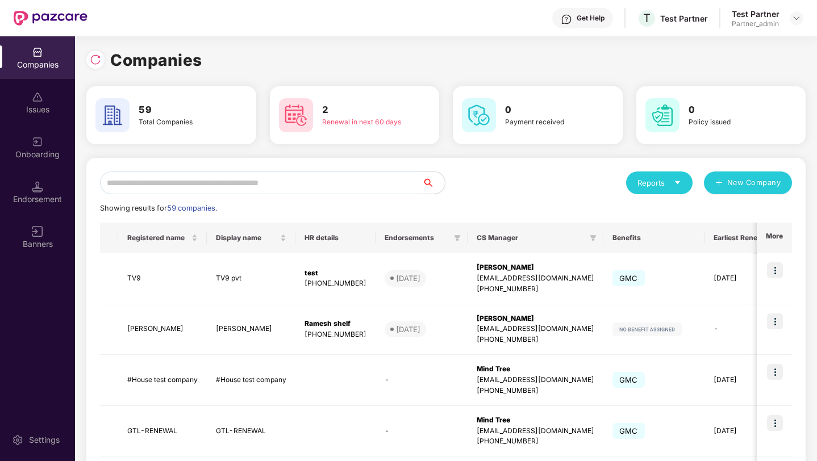
click at [281, 189] on input "text" at bounding box center [261, 182] width 322 height 23
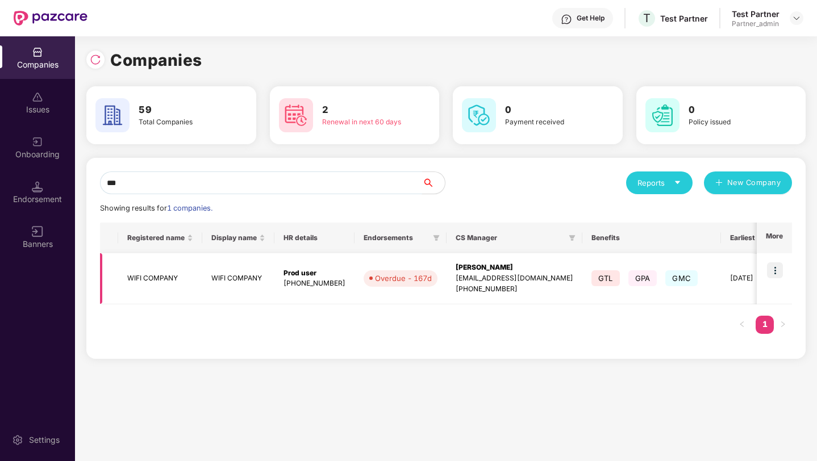
type input "***"
copy div "6666201116"
drag, startPoint x: 512, startPoint y: 291, endPoint x: 465, endPoint y: 292, distance: 46.6
click at [465, 292] on div "[PHONE_NUMBER]" at bounding box center [514, 289] width 118 height 11
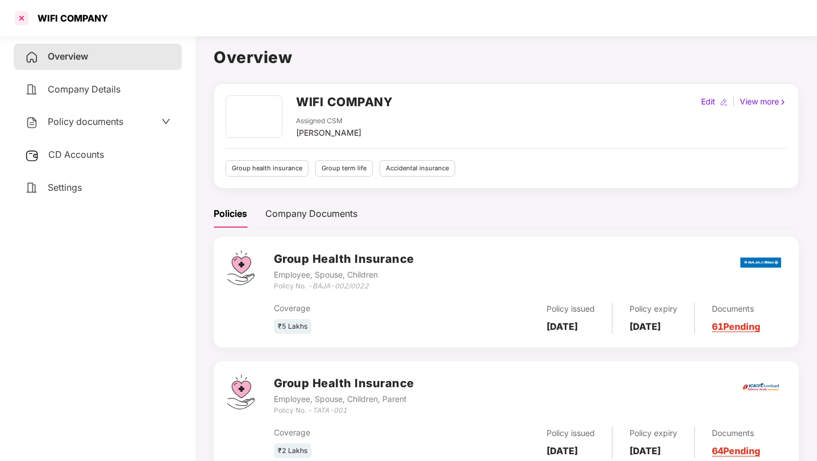
click at [24, 20] on div at bounding box center [21, 18] width 18 height 18
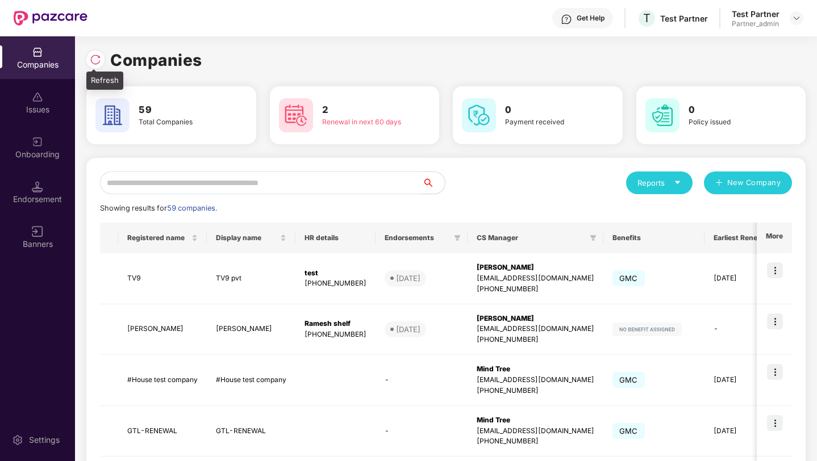
click at [94, 60] on img at bounding box center [95, 59] width 11 height 11
click at [342, 188] on input "text" at bounding box center [261, 182] width 322 height 23
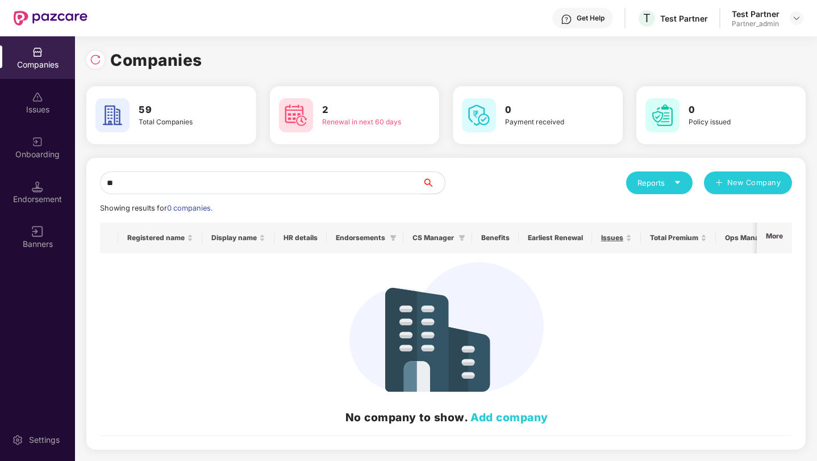
type input "*"
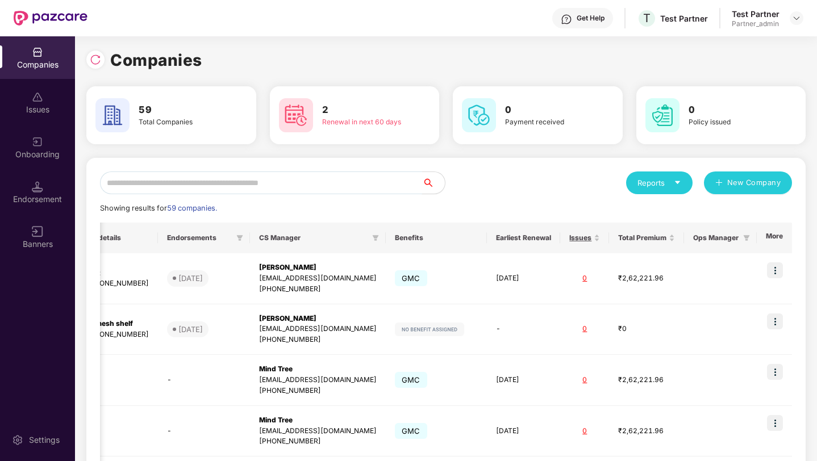
scroll to position [354, 0]
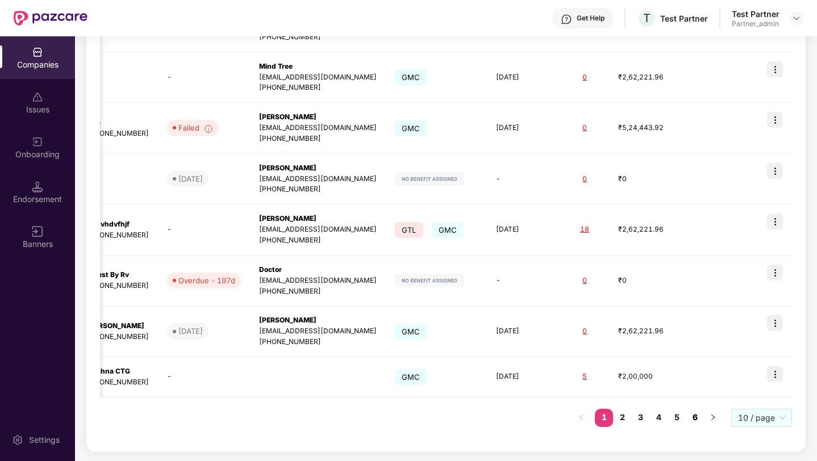
click at [701, 417] on link "6" at bounding box center [694, 417] width 18 height 17
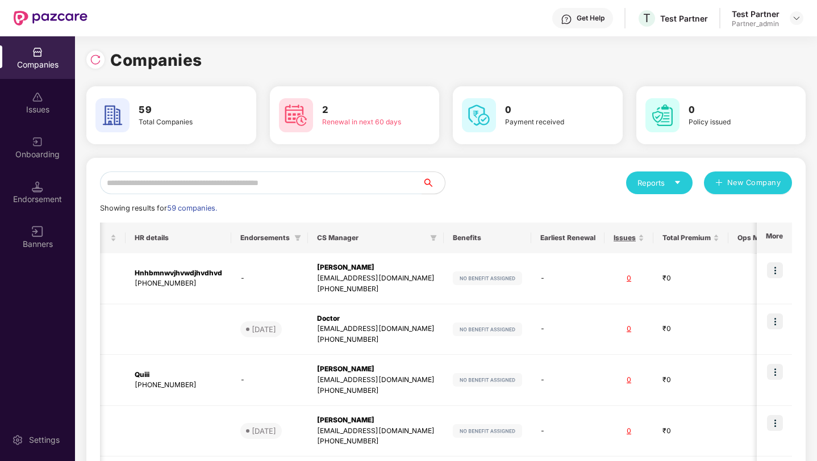
scroll to position [286, 0]
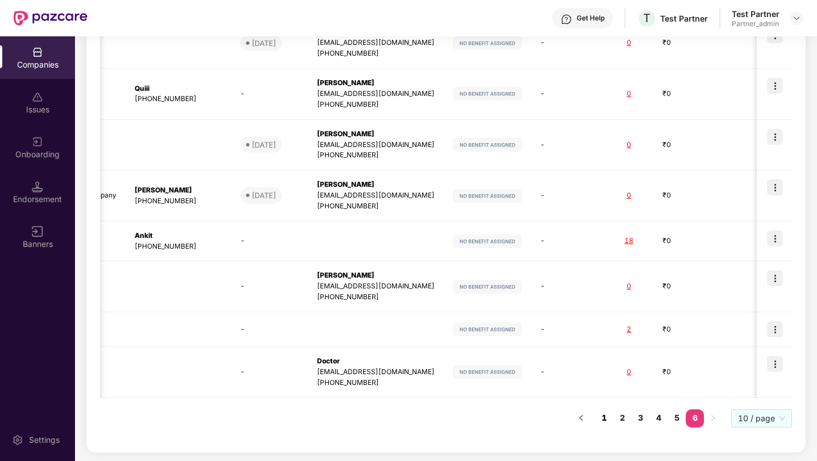
click at [605, 420] on link "1" at bounding box center [604, 417] width 18 height 17
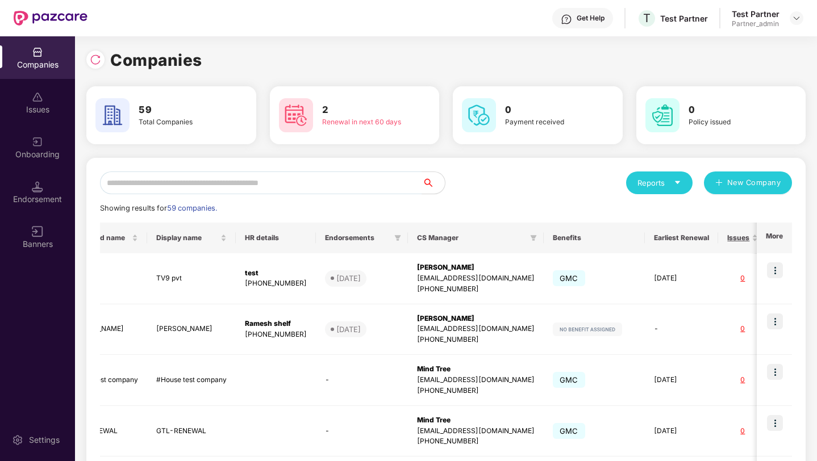
scroll to position [0, 0]
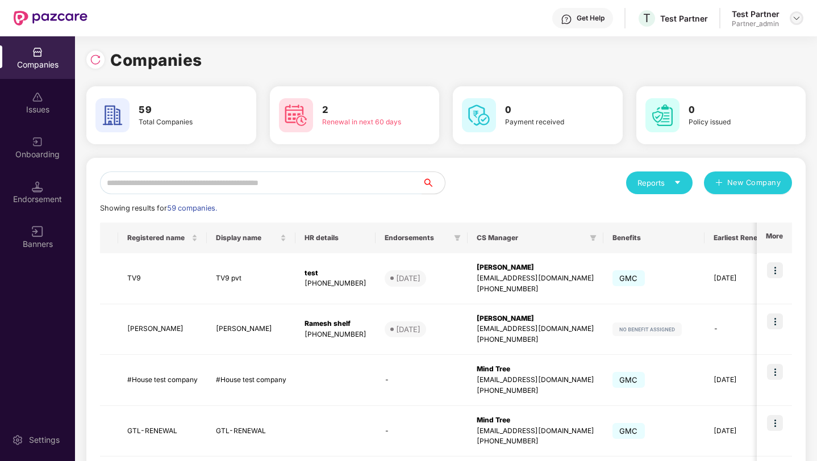
click at [799, 17] on img at bounding box center [796, 18] width 9 height 9
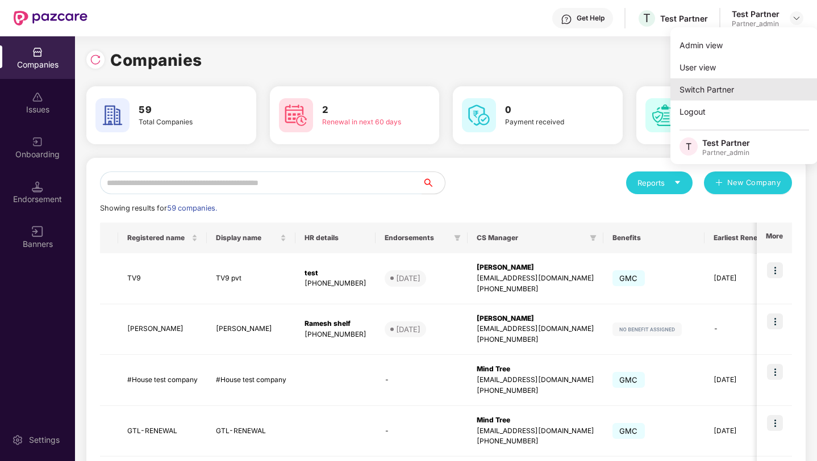
click at [732, 86] on div "Switch Partner" at bounding box center [744, 89] width 148 height 22
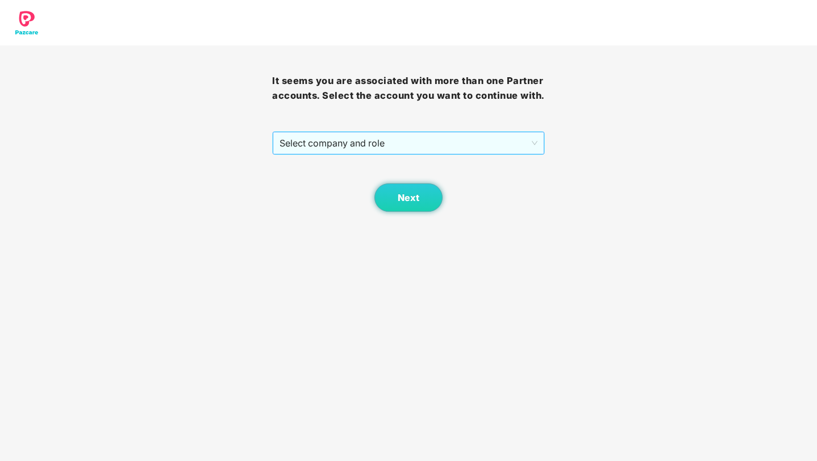
click at [453, 154] on span "Select company and role" at bounding box center [407, 143] width 257 height 22
click at [399, 154] on span "Select company and role" at bounding box center [407, 143] width 257 height 22
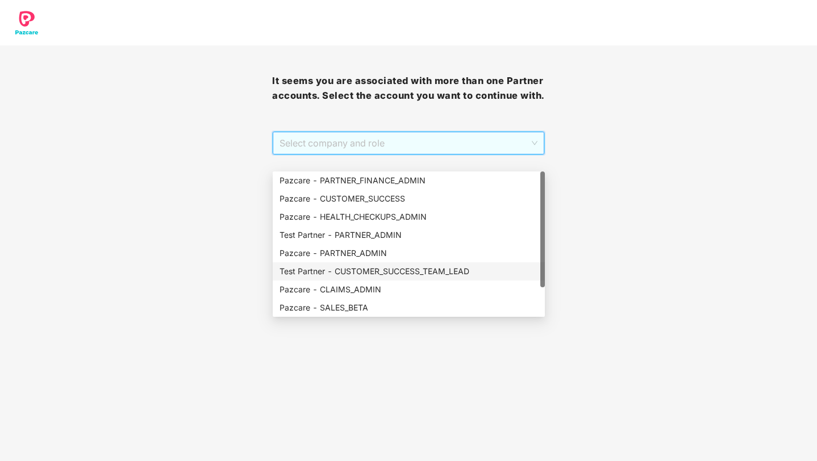
click at [401, 274] on div "Test Partner - CUSTOMER_SUCCESS_TEAM_LEAD" at bounding box center [408, 271] width 258 height 12
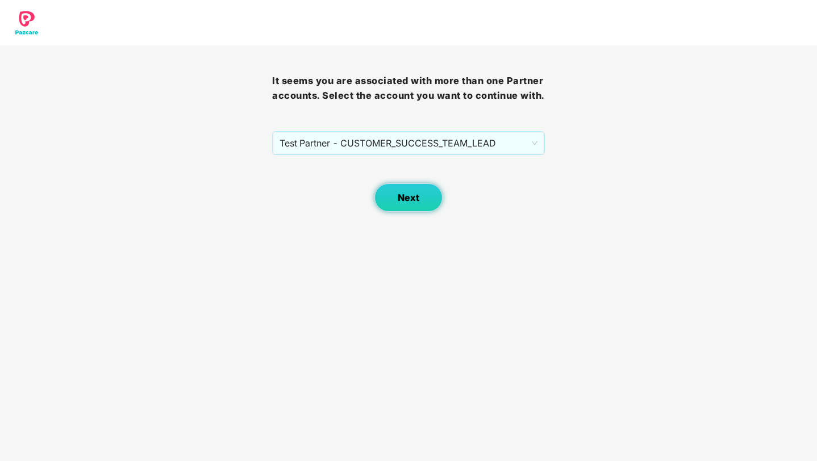
click at [413, 212] on button "Next" at bounding box center [408, 197] width 68 height 28
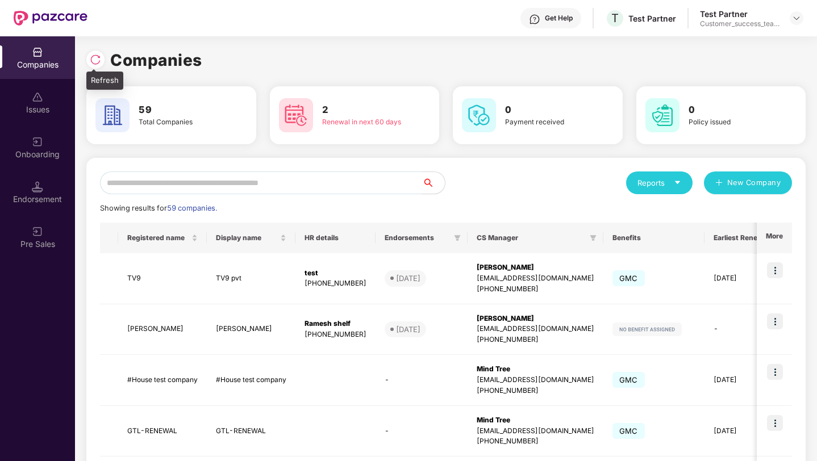
click at [98, 60] on img at bounding box center [95, 59] width 11 height 11
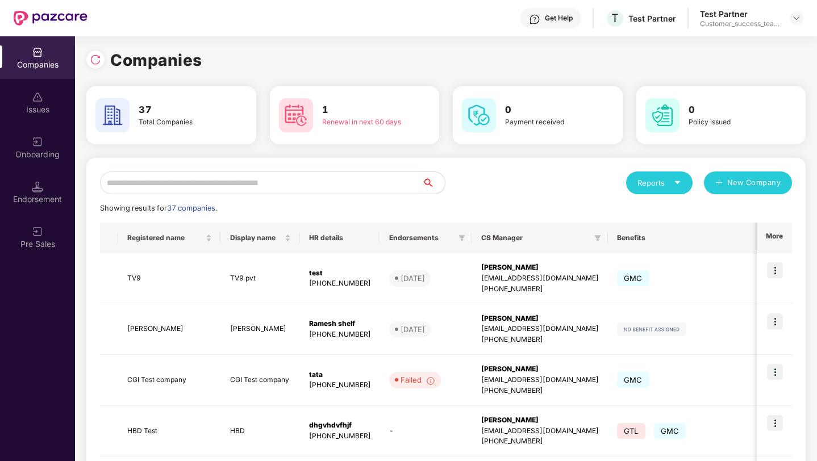
click at [98, 60] on img at bounding box center [95, 59] width 11 height 11
click at [244, 182] on input "text" at bounding box center [261, 182] width 322 height 23
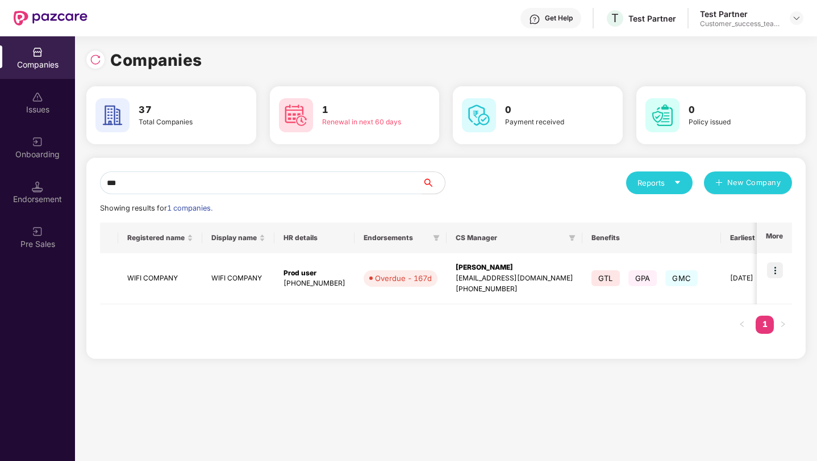
type input "***"
